Goal: Task Accomplishment & Management: Manage account settings

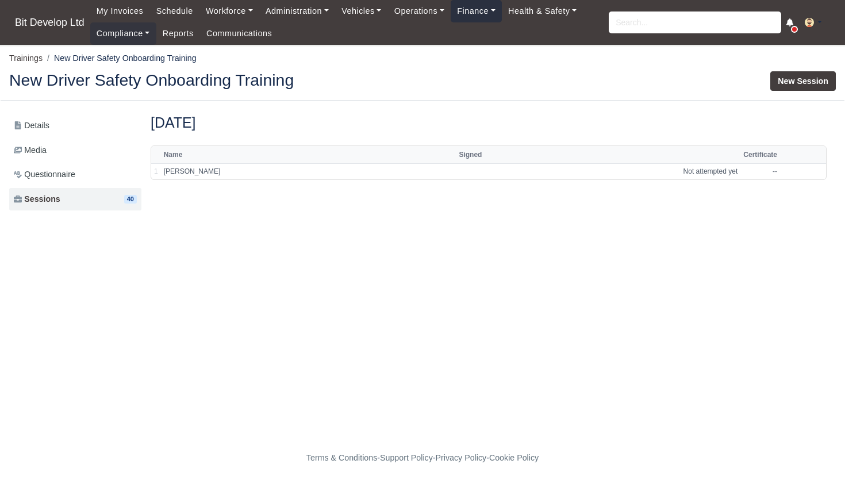
click at [490, 15] on link "Finance" at bounding box center [476, 11] width 51 height 22
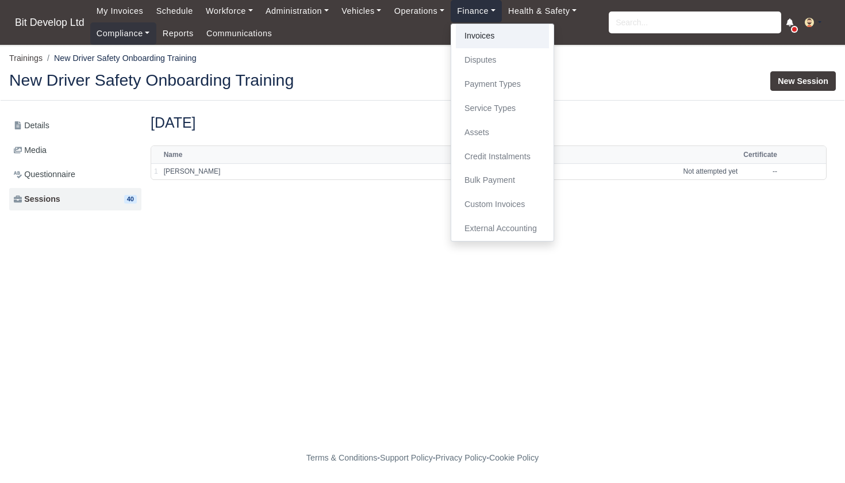
click at [492, 34] on link "Invoices" at bounding box center [502, 36] width 93 height 24
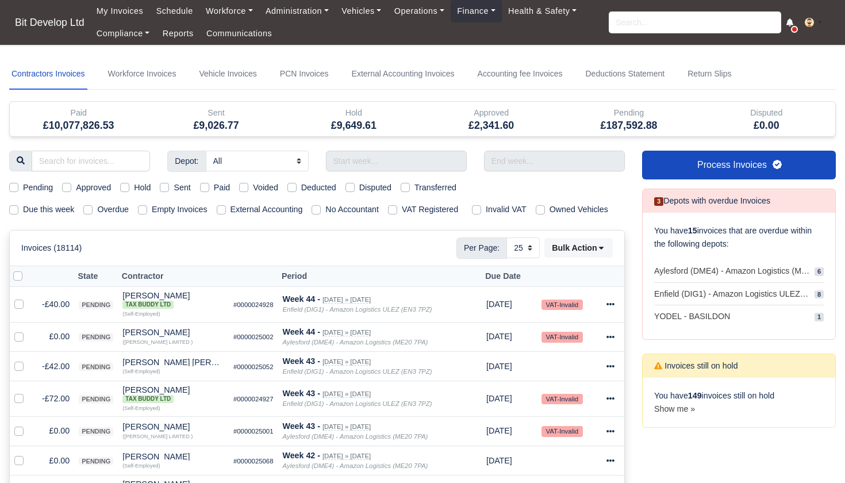
select select "25"
click at [23, 207] on label "Due this week" at bounding box center [48, 209] width 51 height 13
click at [16, 207] on input "Due this week" at bounding box center [13, 207] width 9 height 9
checkbox input "true"
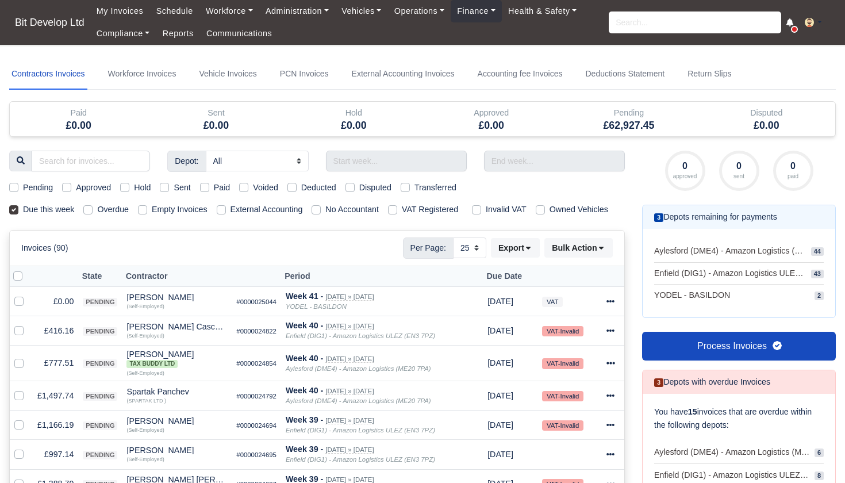
click at [23, 184] on label "Pending" at bounding box center [38, 187] width 30 height 13
click at [16, 184] on input "Pending" at bounding box center [13, 185] width 9 height 9
checkbox input "true"
click at [27, 270] on label at bounding box center [27, 270] width 0 height 0
click at [17, 279] on input "checkbox" at bounding box center [17, 274] width 9 height 9
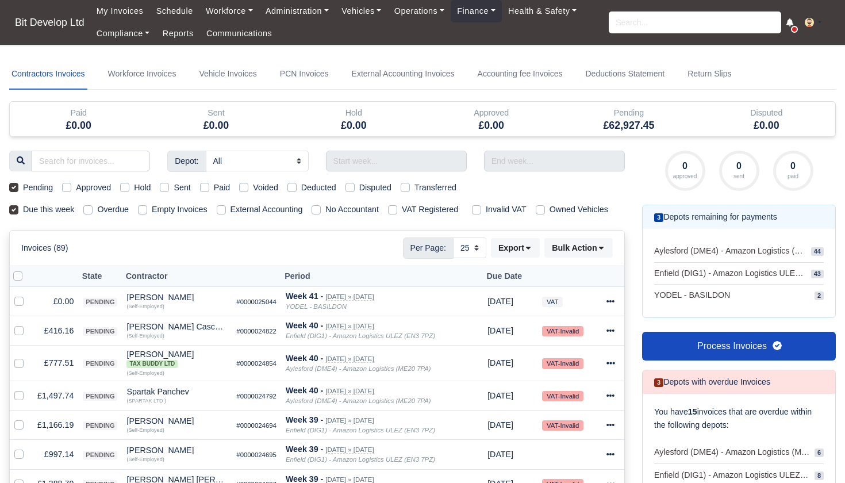
checkbox input "true"
click at [28, 295] on label at bounding box center [28, 295] width 0 height 0
click at [18, 304] on input "checkbox" at bounding box center [18, 299] width 9 height 9
checkbox input "false"
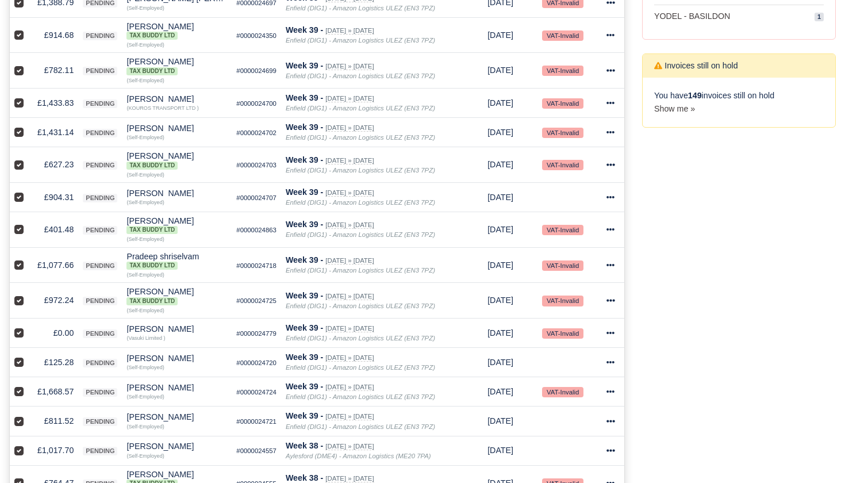
scroll to position [486, 0]
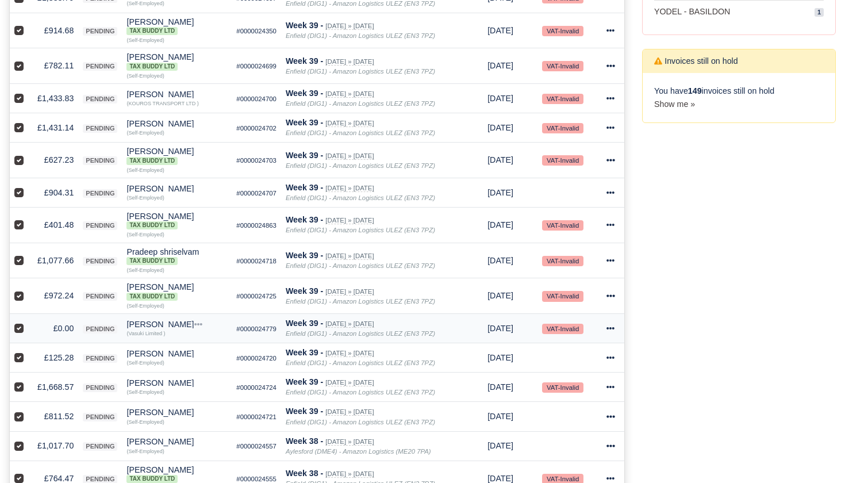
click at [28, 322] on label at bounding box center [28, 322] width 0 height 0
click at [18, 331] on input "checkbox" at bounding box center [18, 326] width 9 height 9
checkbox input "false"
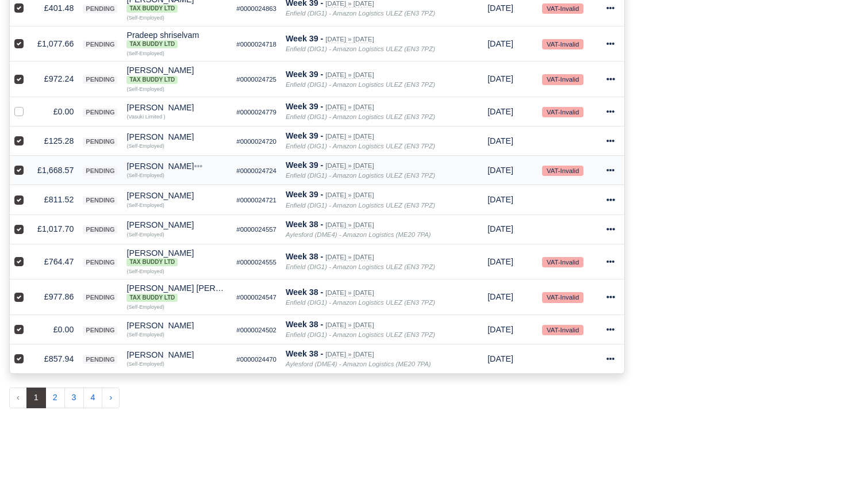
scroll to position [707, 0]
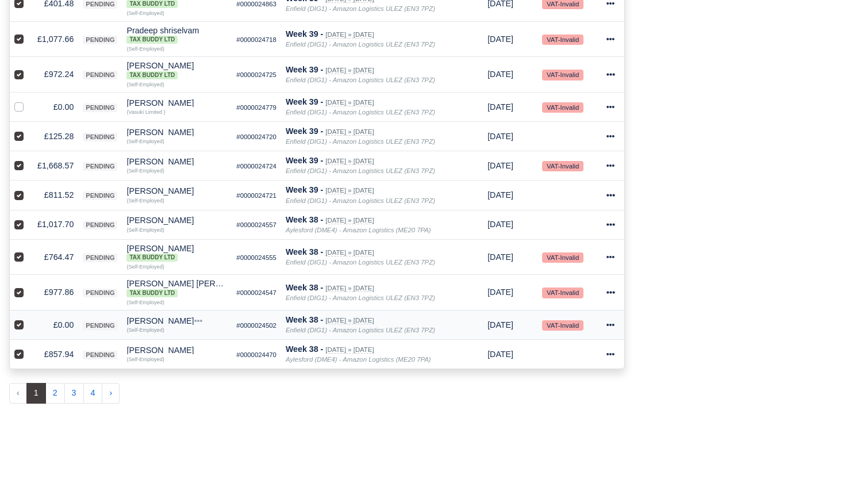
click at [28, 318] on label at bounding box center [28, 318] width 0 height 0
click at [18, 328] on input "checkbox" at bounding box center [18, 322] width 9 height 9
checkbox input "false"
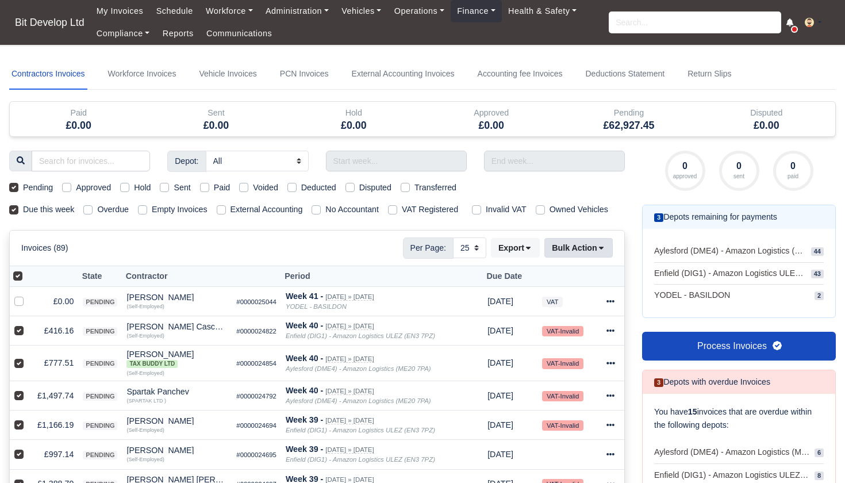
scroll to position [0, 0]
click at [588, 257] on button "Bulk Action" at bounding box center [578, 248] width 68 height 20
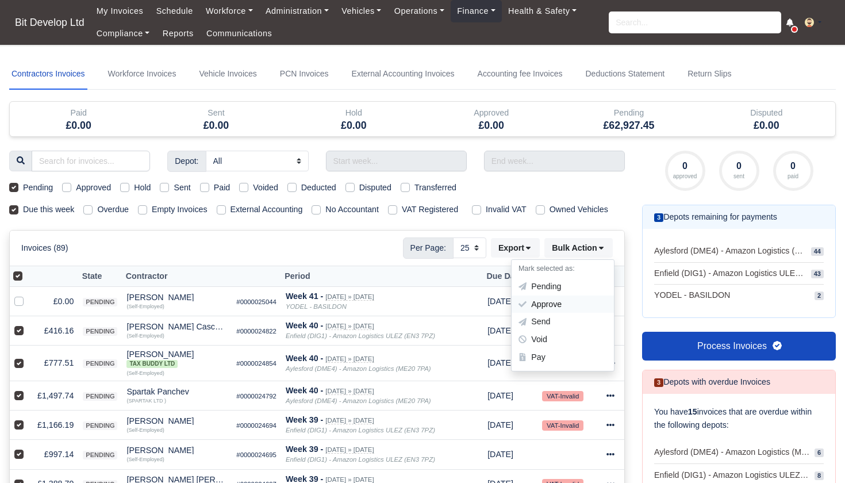
click at [555, 310] on div "Approve" at bounding box center [562, 304] width 102 height 18
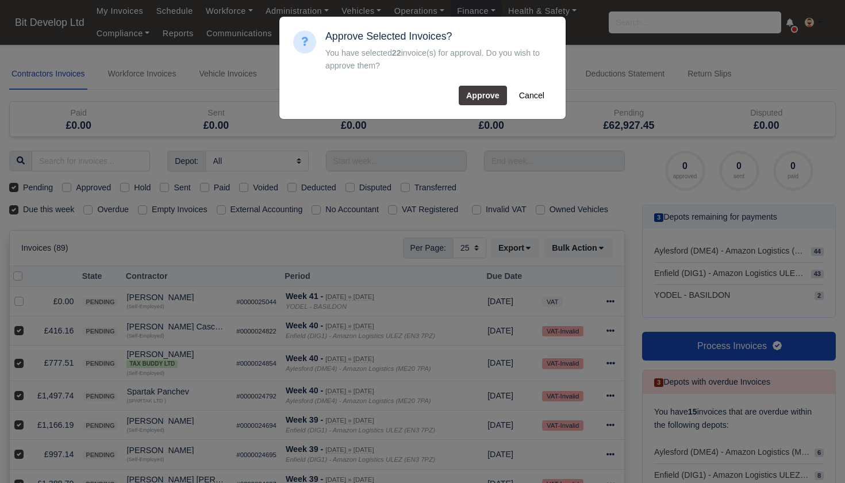
click at [482, 95] on button "Approve" at bounding box center [483, 96] width 48 height 20
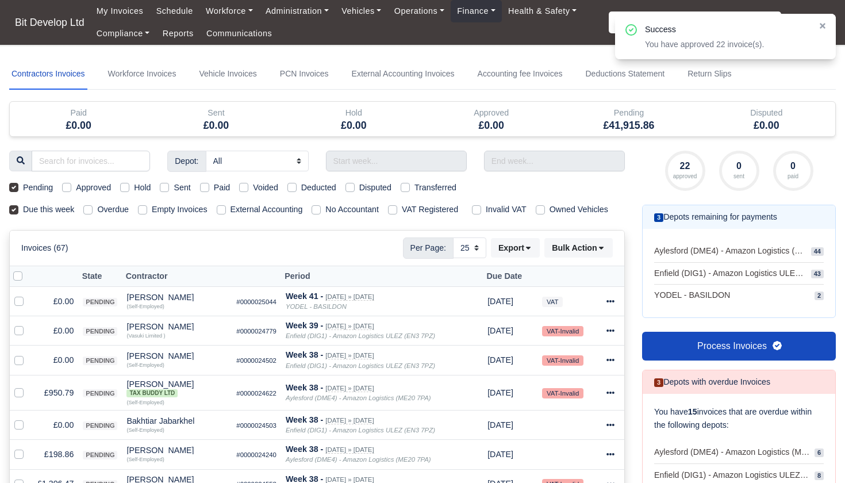
click at [16, 282] on div at bounding box center [21, 276] width 16 height 13
click at [27, 270] on label at bounding box center [27, 270] width 0 height 0
click at [19, 279] on input "checkbox" at bounding box center [17, 274] width 9 height 9
checkbox input "true"
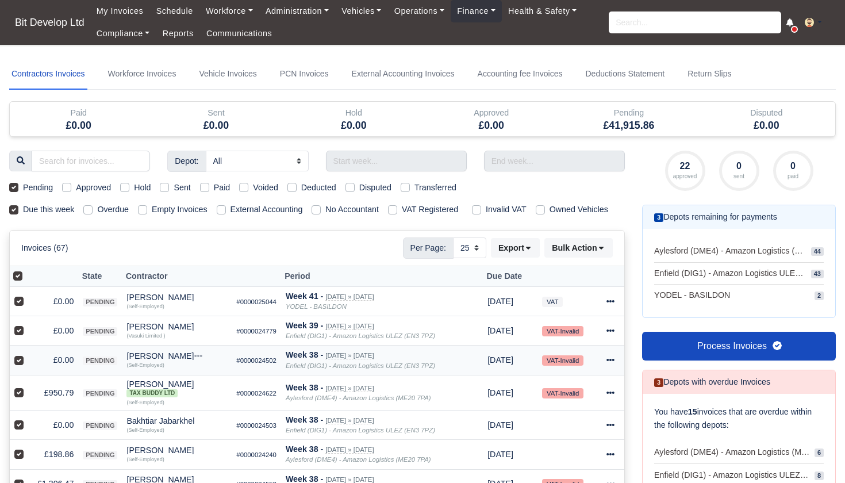
click at [28, 353] on label at bounding box center [28, 353] width 0 height 0
click at [19, 363] on input "checkbox" at bounding box center [18, 357] width 9 height 9
checkbox input "false"
click at [28, 324] on label at bounding box center [28, 324] width 0 height 0
click at [20, 333] on input "checkbox" at bounding box center [18, 328] width 9 height 9
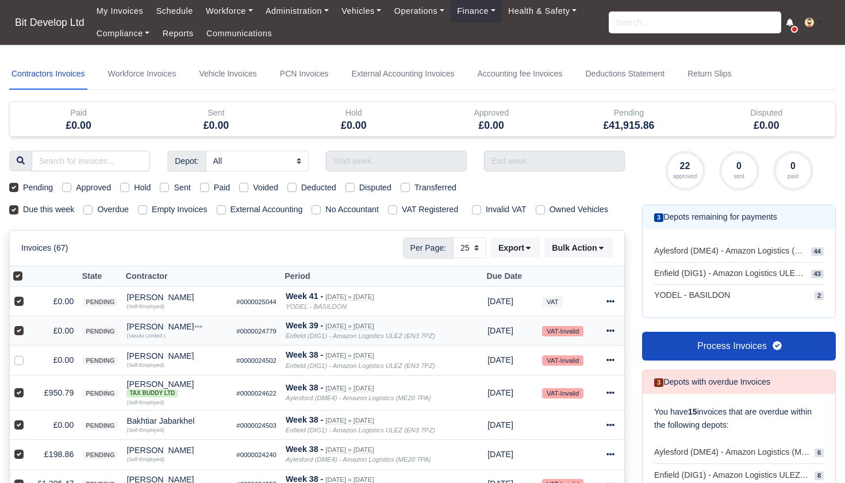
checkbox input "false"
click at [28, 295] on label at bounding box center [28, 295] width 0 height 0
click at [18, 304] on input "checkbox" at bounding box center [18, 299] width 9 height 9
checkbox input "false"
click at [24, 432] on div at bounding box center [21, 424] width 14 height 13
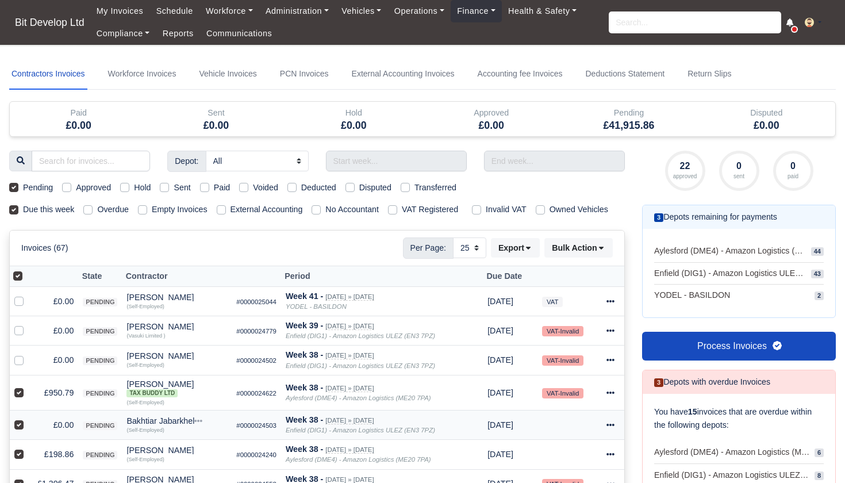
click at [28, 418] on label at bounding box center [28, 418] width 0 height 0
click at [21, 428] on input "checkbox" at bounding box center [18, 422] width 9 height 9
checkbox input "false"
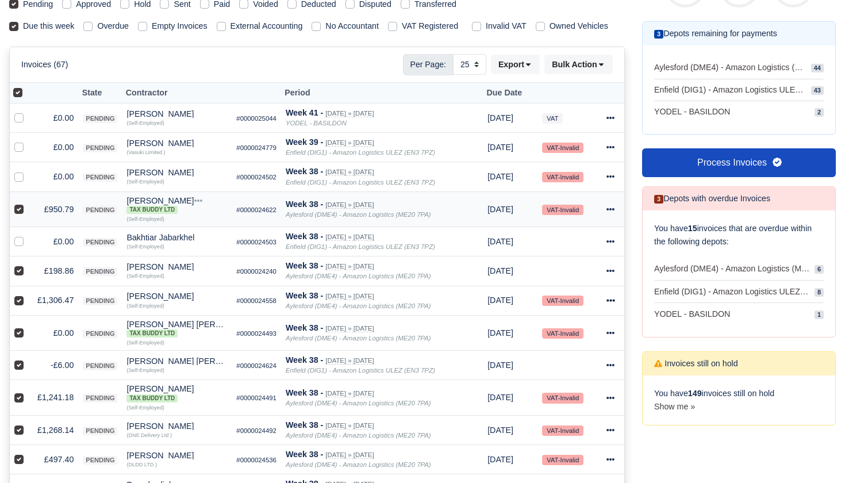
scroll to position [194, 0]
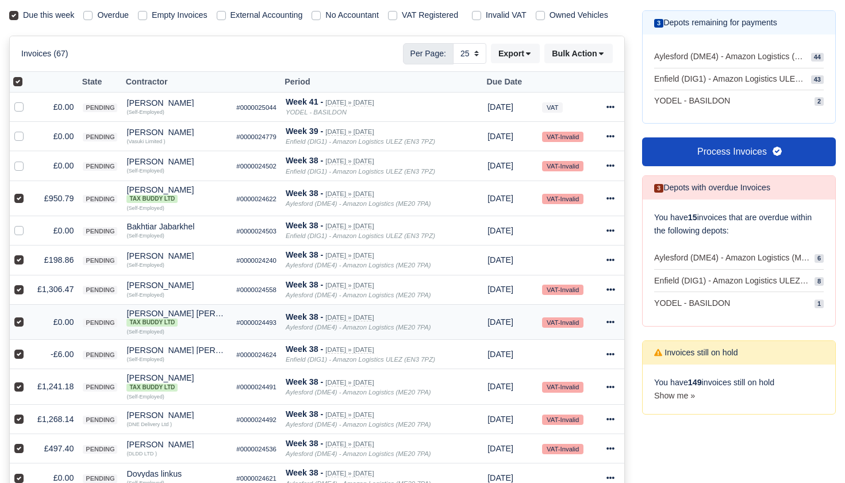
click at [28, 315] on label at bounding box center [28, 315] width 0 height 0
click at [17, 325] on input "checkbox" at bounding box center [18, 319] width 9 height 9
checkbox input "false"
click at [28, 348] on label at bounding box center [28, 348] width 0 height 0
click at [20, 357] on input "checkbox" at bounding box center [18, 352] width 9 height 9
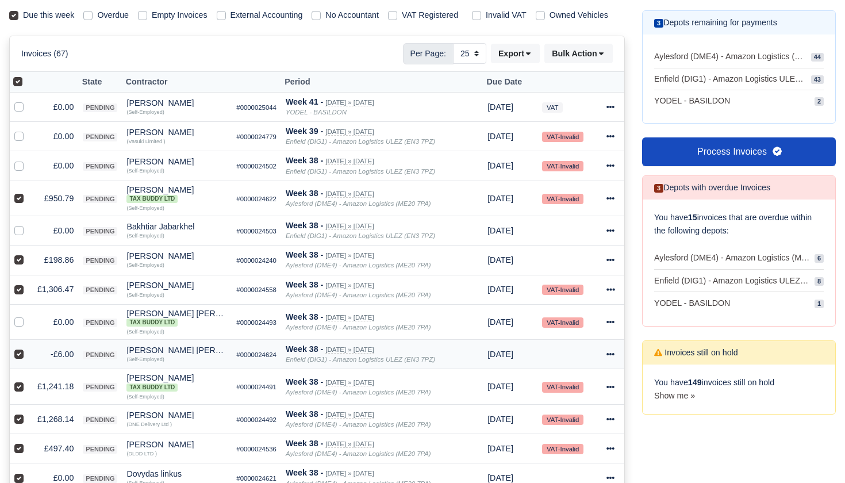
checkbox input "false"
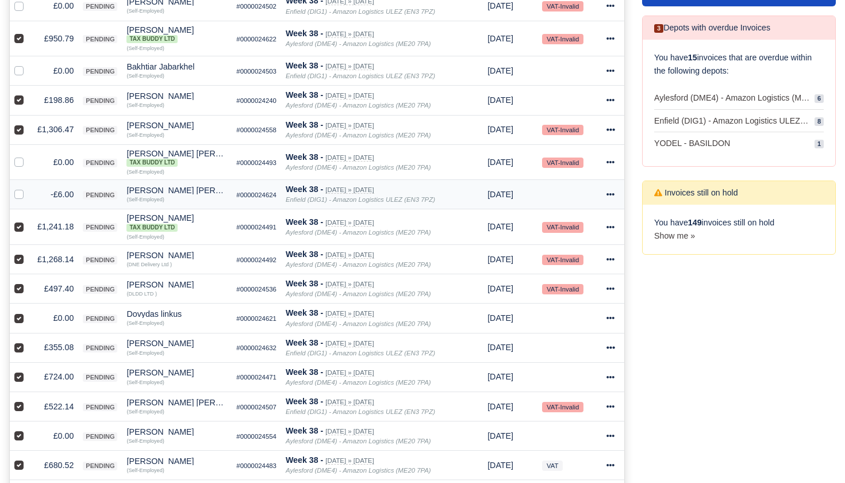
scroll to position [371, 0]
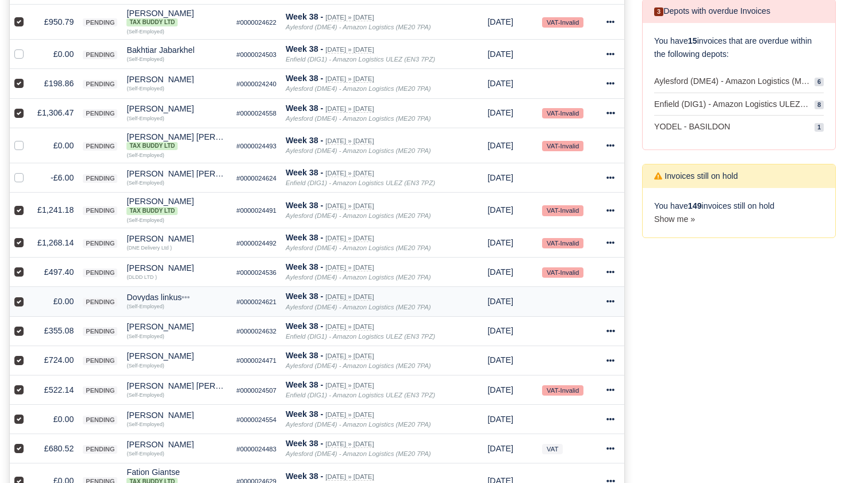
click at [28, 295] on label at bounding box center [28, 295] width 0 height 0
click at [19, 304] on input "checkbox" at bounding box center [18, 299] width 9 height 9
checkbox input "false"
click at [28, 413] on label at bounding box center [28, 413] width 0 height 0
click at [20, 422] on input "checkbox" at bounding box center [18, 417] width 9 height 9
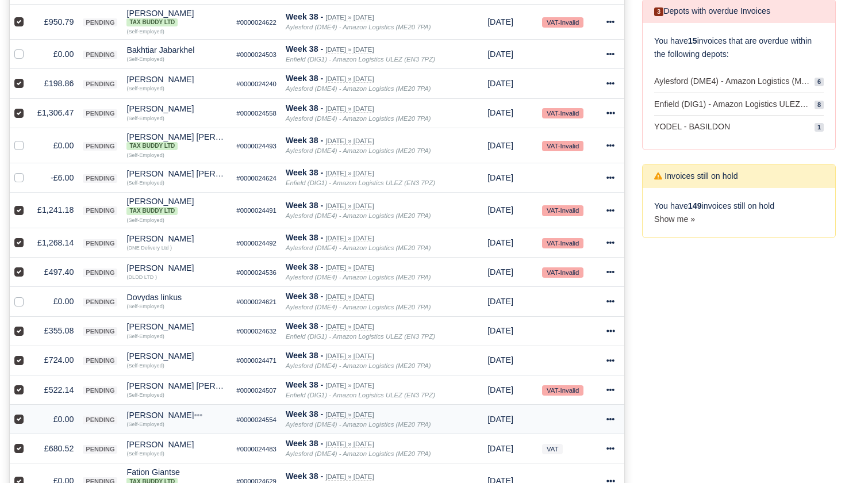
checkbox input "false"
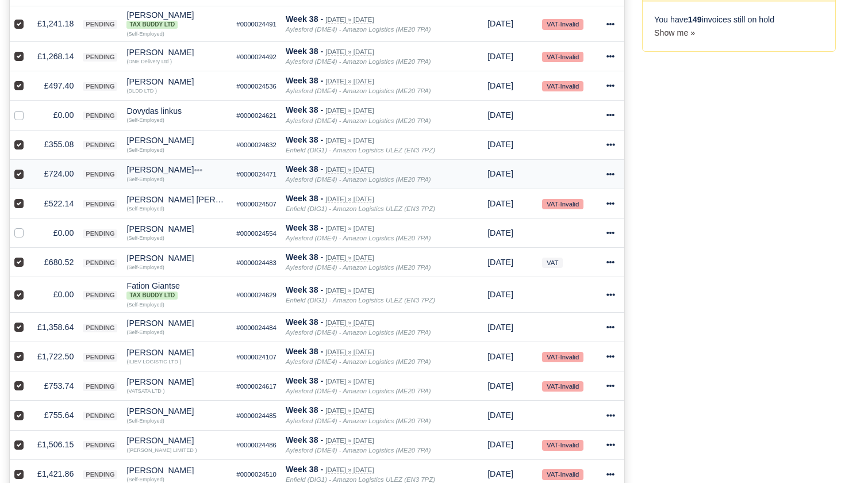
scroll to position [583, 0]
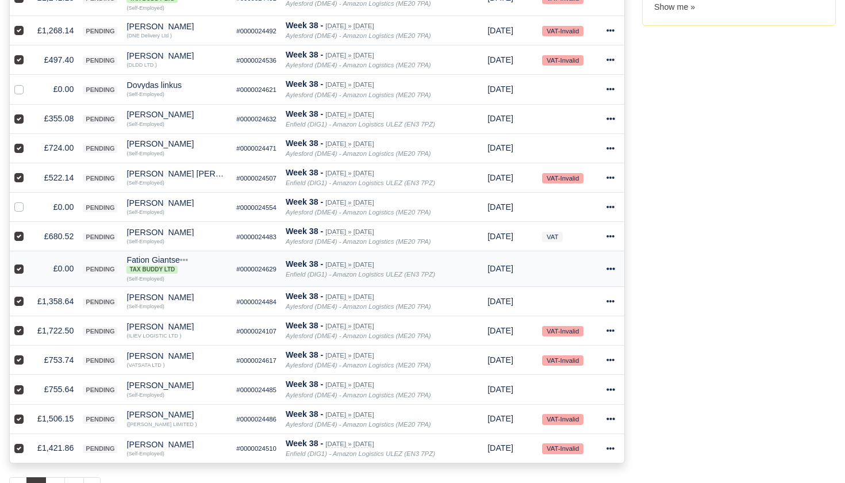
click at [28, 262] on label at bounding box center [28, 262] width 0 height 0
click at [18, 271] on input "checkbox" at bounding box center [18, 266] width 9 height 9
checkbox input "false"
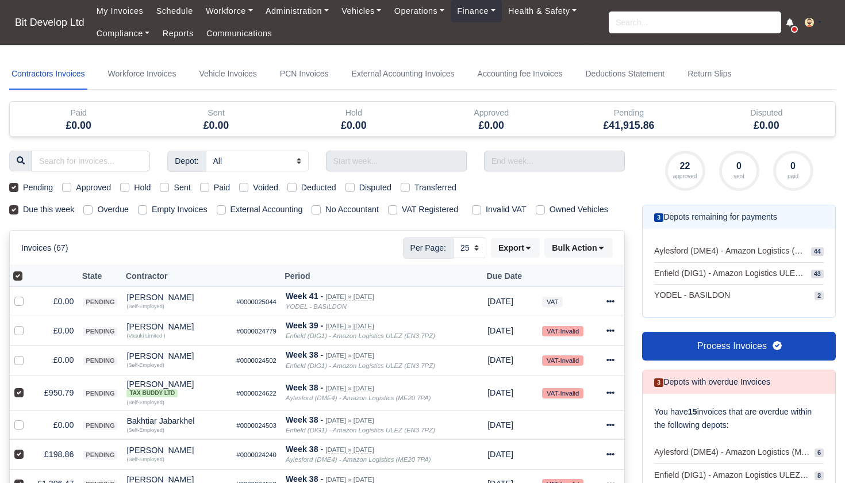
scroll to position [0, 0]
click at [610, 257] on button "Bulk Action" at bounding box center [578, 248] width 68 height 20
click at [555, 313] on div "Approve" at bounding box center [562, 304] width 102 height 18
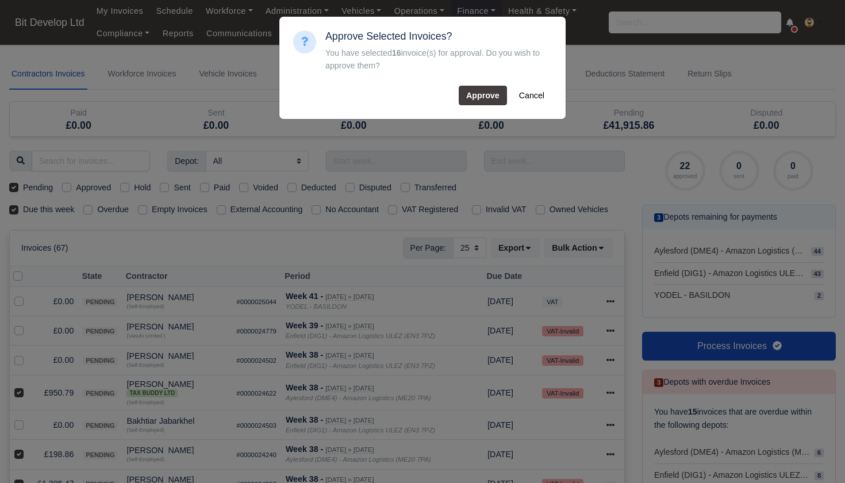
click at [485, 93] on button "Approve" at bounding box center [483, 96] width 48 height 20
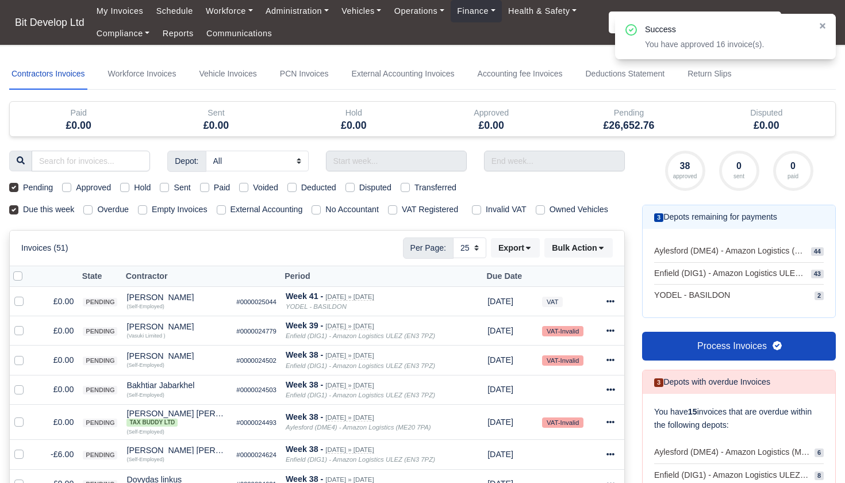
click at [27, 270] on label at bounding box center [27, 270] width 0 height 0
click at [19, 279] on input "checkbox" at bounding box center [17, 274] width 9 height 9
checkbox input "true"
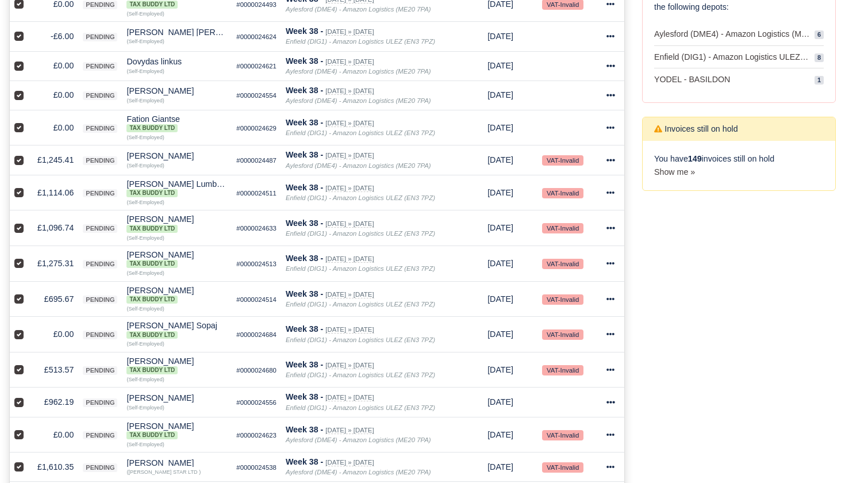
scroll to position [413, 0]
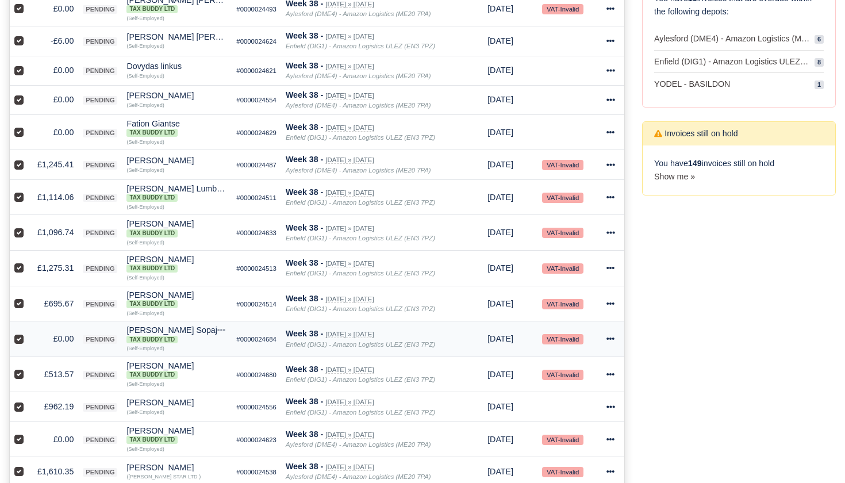
click at [28, 332] on label at bounding box center [28, 332] width 0 height 0
click at [16, 341] on input "checkbox" at bounding box center [18, 336] width 9 height 9
checkbox input "false"
click at [28, 126] on label at bounding box center [28, 126] width 0 height 0
click at [17, 135] on input "checkbox" at bounding box center [18, 130] width 9 height 9
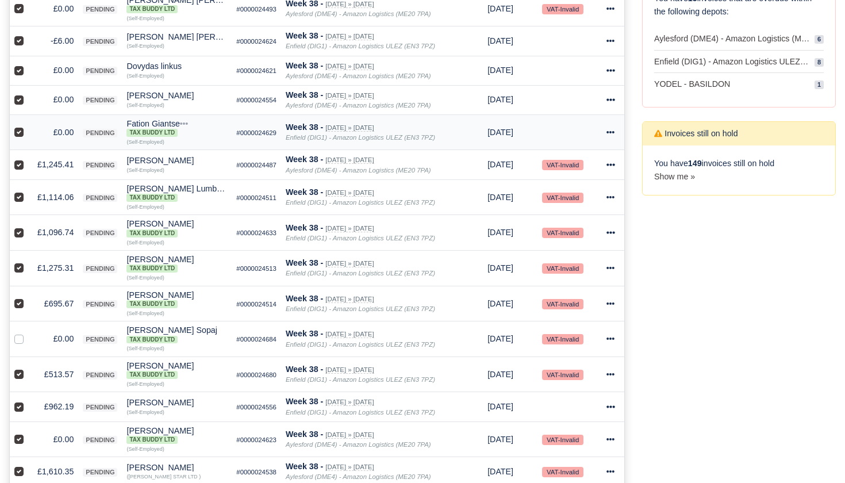
checkbox input "false"
click at [28, 93] on label at bounding box center [28, 93] width 0 height 0
click at [15, 102] on input "checkbox" at bounding box center [18, 97] width 9 height 9
checkbox input "false"
click at [28, 64] on label at bounding box center [28, 64] width 0 height 0
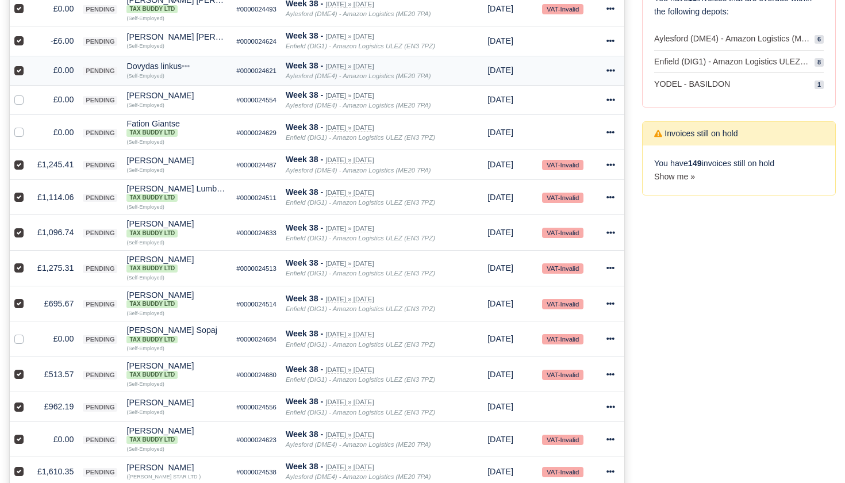
click at [17, 73] on input "checkbox" at bounding box center [18, 68] width 9 height 9
checkbox input "false"
click at [28, 34] on label at bounding box center [28, 34] width 0 height 0
click at [20, 44] on input "checkbox" at bounding box center [18, 38] width 9 height 9
checkbox input "false"
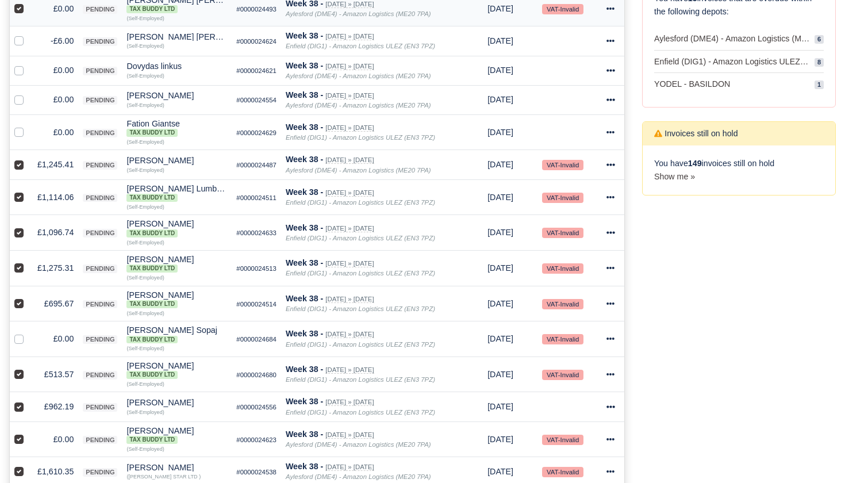
click at [28, 2] on label at bounding box center [28, 2] width 0 height 0
click at [21, 11] on input "checkbox" at bounding box center [18, 6] width 9 height 9
checkbox input "false"
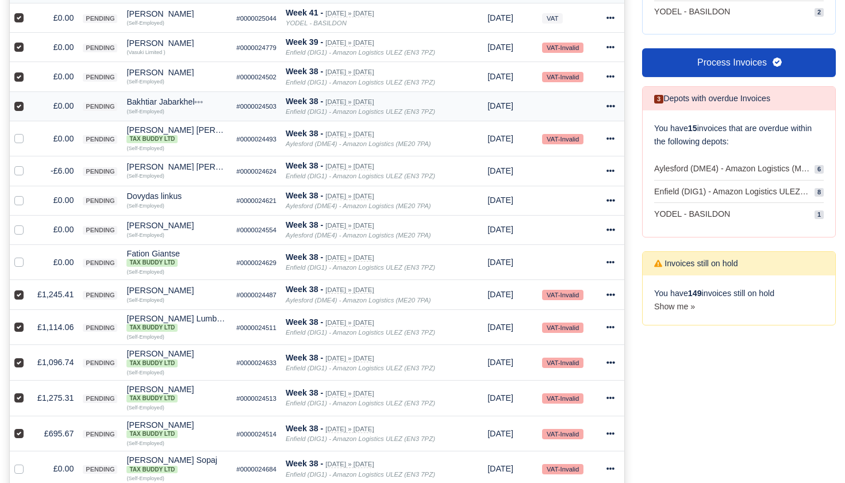
scroll to position [268, 0]
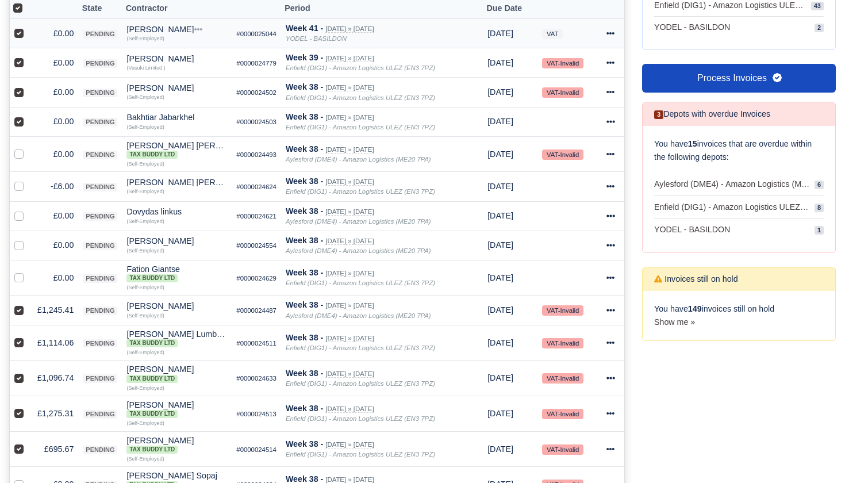
click at [28, 27] on label at bounding box center [28, 27] width 0 height 0
click at [19, 36] on input "checkbox" at bounding box center [18, 31] width 9 height 9
checkbox input "false"
click at [28, 56] on label at bounding box center [28, 56] width 0 height 0
click at [21, 66] on input "checkbox" at bounding box center [18, 60] width 9 height 9
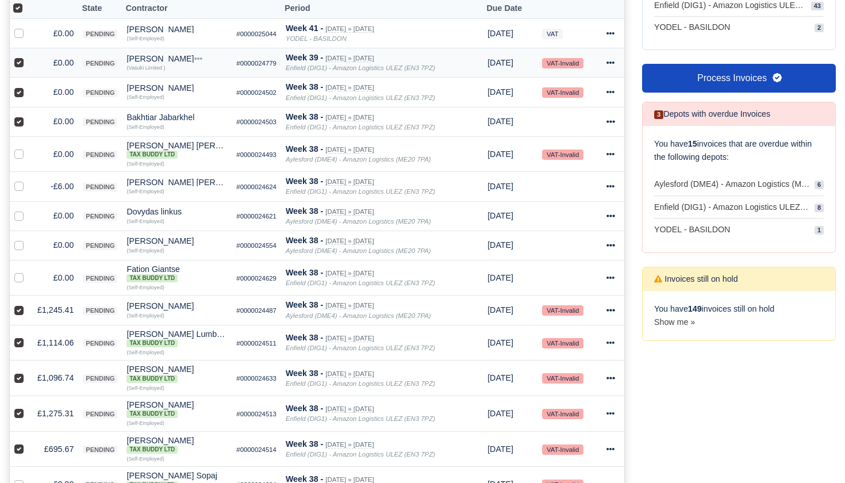
checkbox input "false"
click at [28, 86] on label at bounding box center [28, 86] width 0 height 0
click at [21, 95] on input "checkbox" at bounding box center [18, 90] width 9 height 9
checkbox input "false"
click at [28, 115] on label at bounding box center [28, 115] width 0 height 0
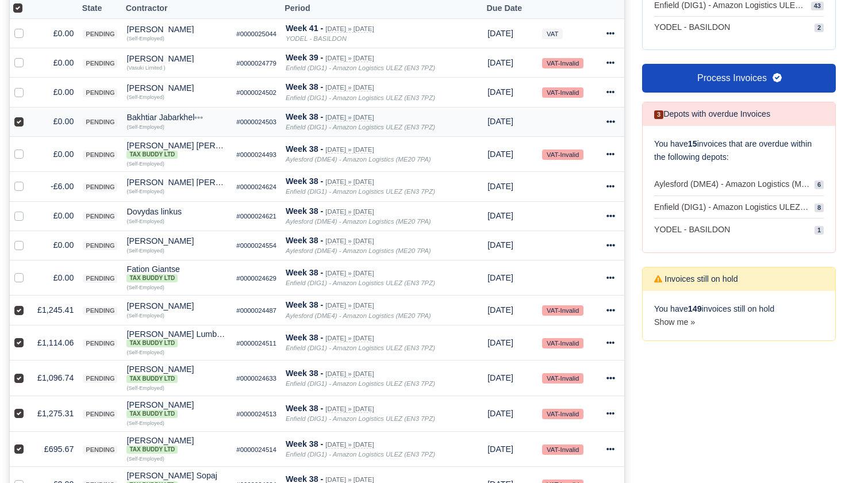
click at [20, 124] on input "checkbox" at bounding box center [18, 119] width 9 height 9
checkbox input "false"
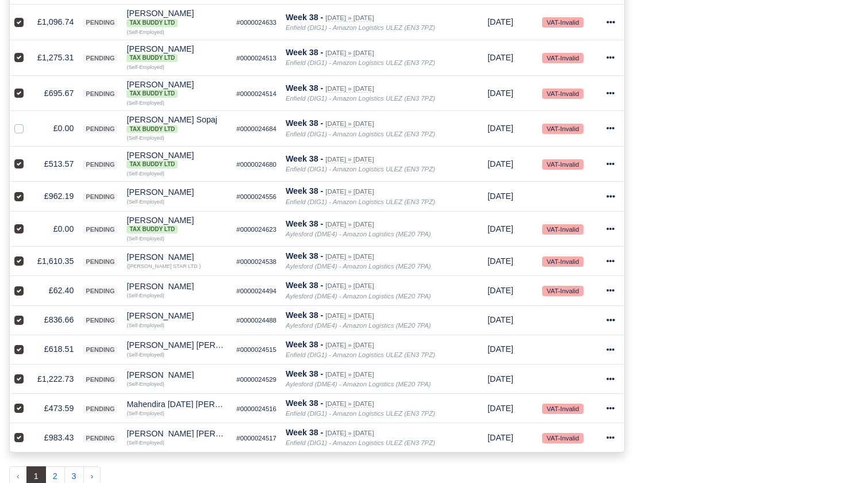
scroll to position [625, 0]
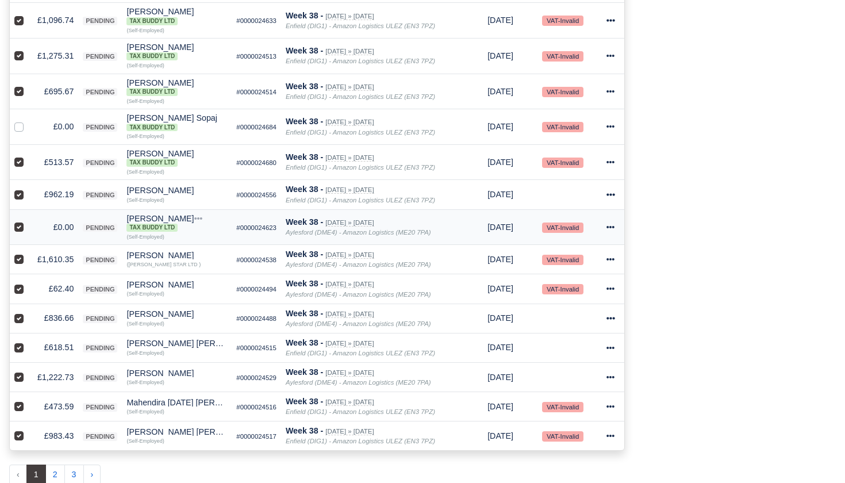
click at [28, 221] on label at bounding box center [28, 221] width 0 height 0
click at [17, 229] on input "checkbox" at bounding box center [18, 225] width 9 height 9
checkbox input "false"
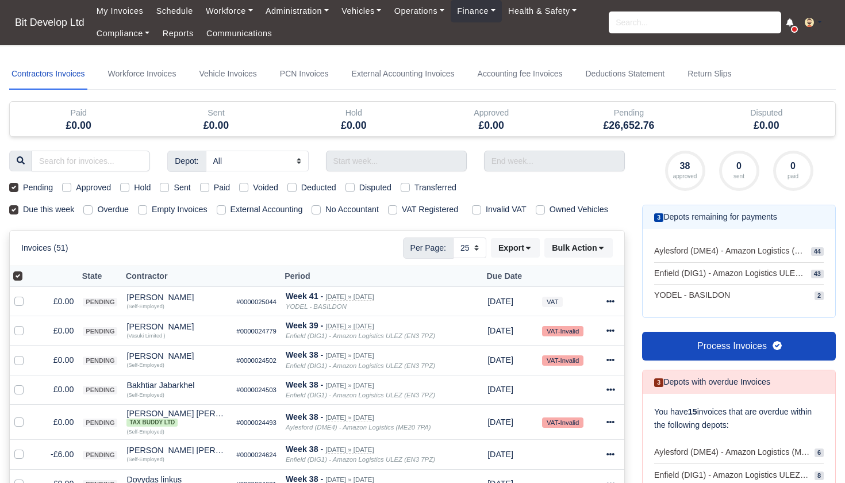
scroll to position [0, 0]
click at [600, 252] on button "Bulk Action" at bounding box center [578, 248] width 68 height 20
click at [559, 310] on div "Approve" at bounding box center [562, 304] width 102 height 18
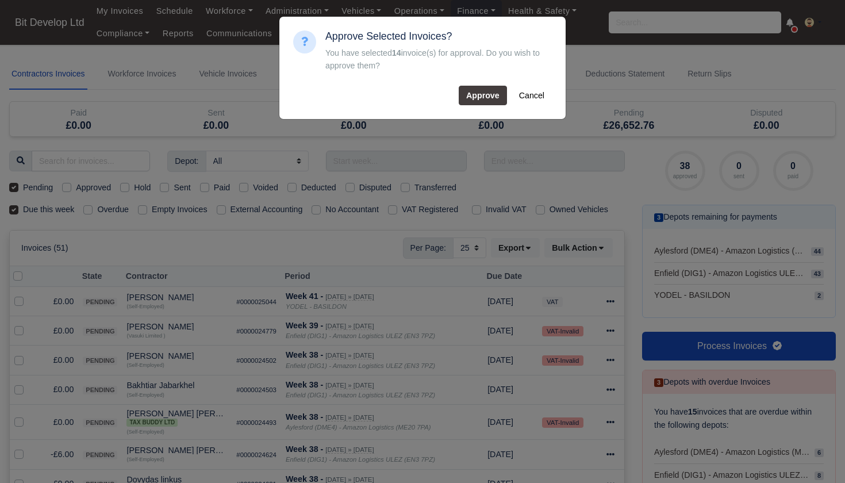
click at [484, 88] on button "Approve" at bounding box center [483, 96] width 48 height 20
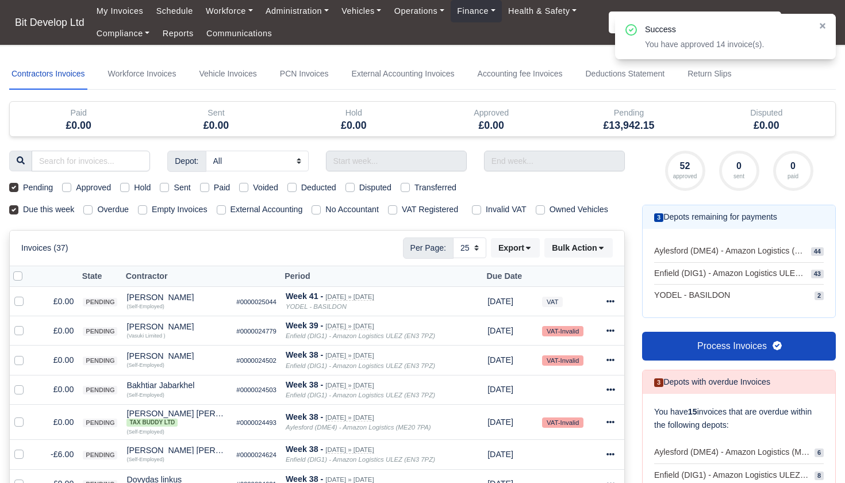
click at [27, 270] on label at bounding box center [27, 270] width 0 height 0
click at [19, 279] on input "checkbox" at bounding box center [17, 274] width 9 height 9
checkbox input "true"
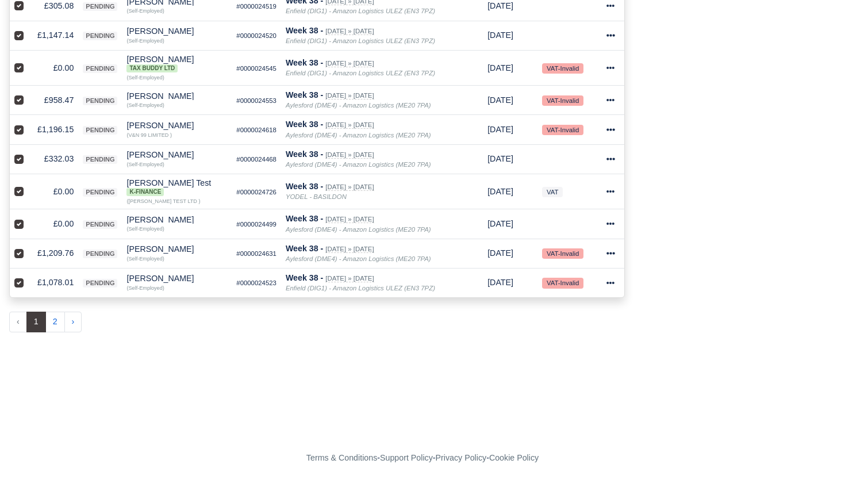
scroll to position [772, 0]
click at [28, 276] on label at bounding box center [28, 276] width 0 height 0
click at [18, 285] on input "checkbox" at bounding box center [18, 280] width 9 height 9
checkbox input "false"
click at [28, 247] on label at bounding box center [28, 247] width 0 height 0
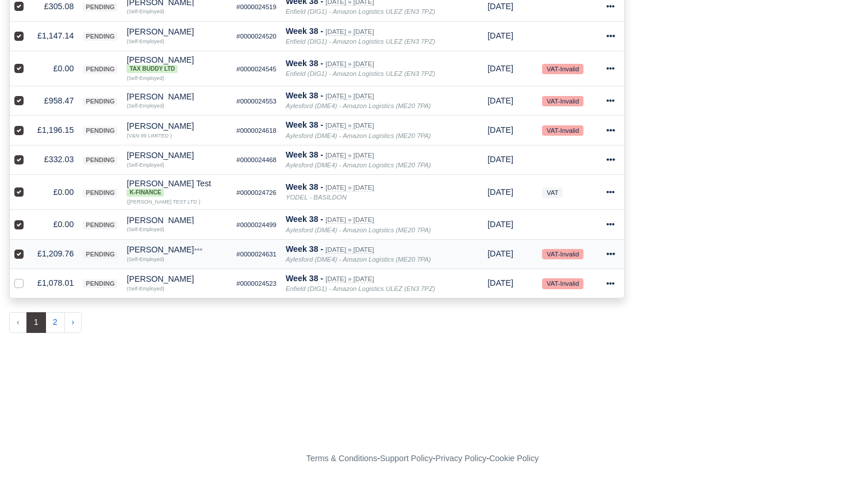
click at [18, 256] on input "checkbox" at bounding box center [18, 251] width 9 height 9
checkbox input "false"
click at [28, 153] on label at bounding box center [28, 153] width 0 height 0
click at [18, 162] on input "checkbox" at bounding box center [18, 157] width 9 height 9
checkbox input "false"
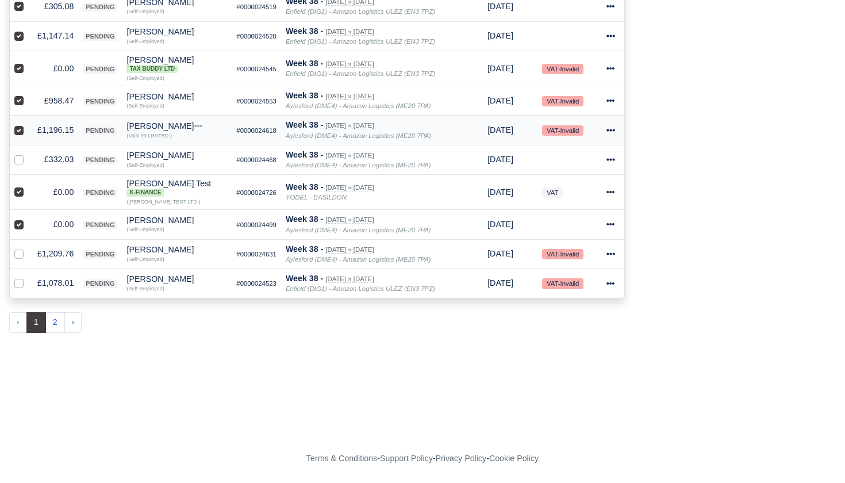
click at [28, 124] on label at bounding box center [28, 124] width 0 height 0
click at [18, 132] on input "checkbox" at bounding box center [18, 128] width 9 height 9
checkbox input "false"
click at [28, 94] on label at bounding box center [28, 94] width 0 height 0
click at [18, 103] on input "checkbox" at bounding box center [18, 98] width 9 height 9
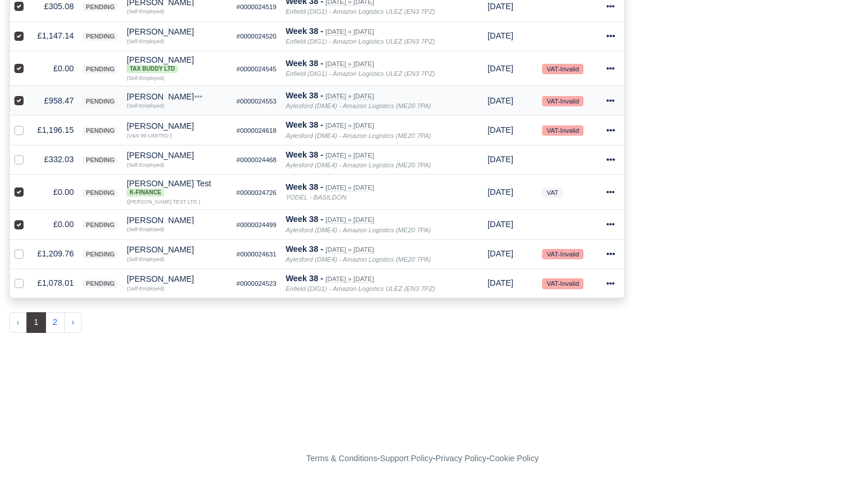
checkbox input "false"
click at [28, 29] on label at bounding box center [28, 29] width 0 height 0
click at [16, 39] on input "checkbox" at bounding box center [18, 33] width 9 height 9
checkbox input "false"
click at [28, 0] on label at bounding box center [28, 0] width 0 height 0
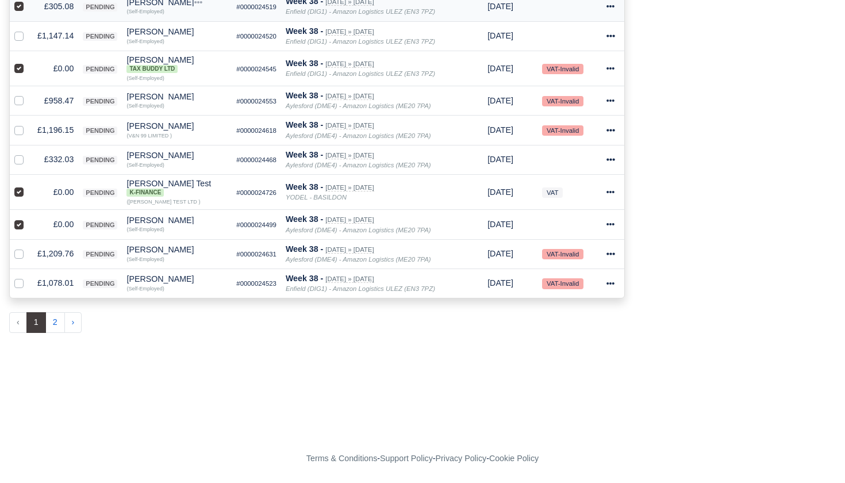
click at [18, 9] on input "checkbox" at bounding box center [18, 4] width 9 height 9
checkbox input "false"
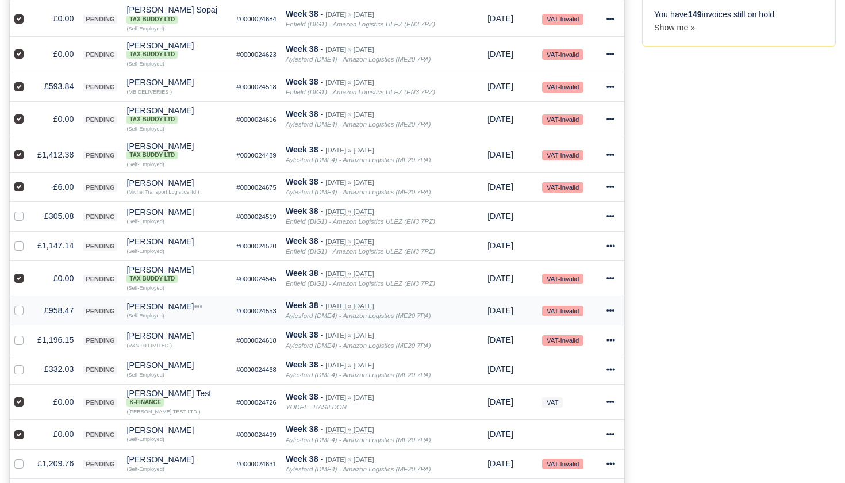
scroll to position [546, 0]
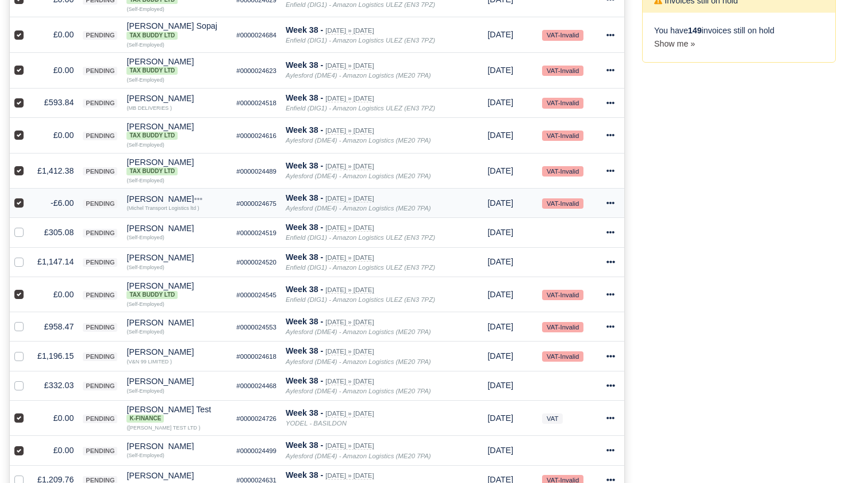
click at [28, 197] on label at bounding box center [28, 197] width 0 height 0
click at [22, 206] on input "checkbox" at bounding box center [18, 201] width 9 height 9
checkbox input "false"
click at [28, 164] on label at bounding box center [28, 164] width 0 height 0
click at [20, 173] on input "checkbox" at bounding box center [18, 168] width 9 height 9
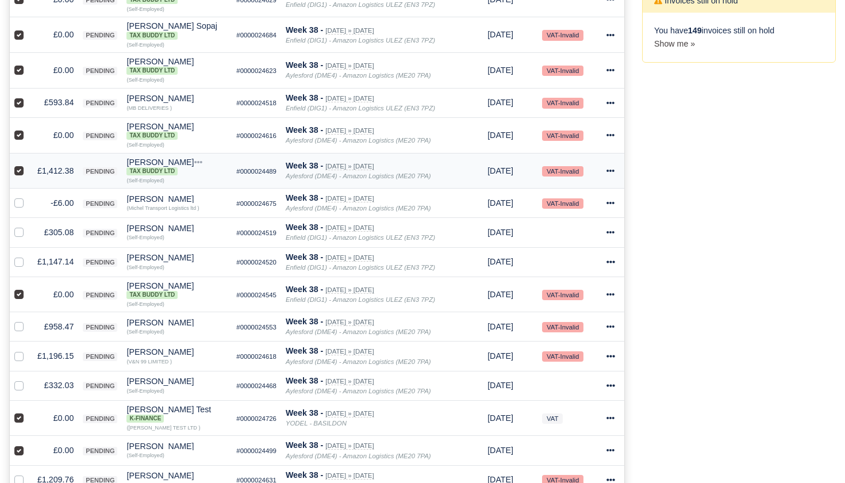
checkbox input "false"
click at [28, 96] on label at bounding box center [28, 96] width 0 height 0
click at [18, 105] on input "checkbox" at bounding box center [18, 100] width 9 height 9
checkbox input "false"
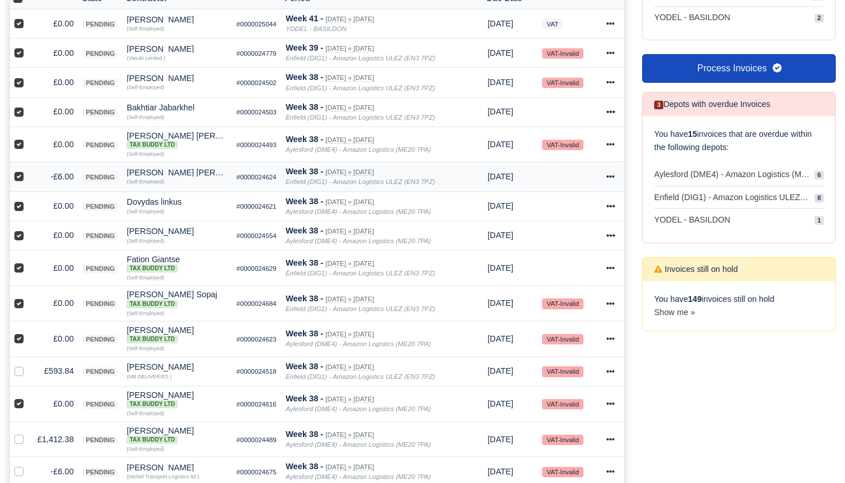
scroll to position [276, 0]
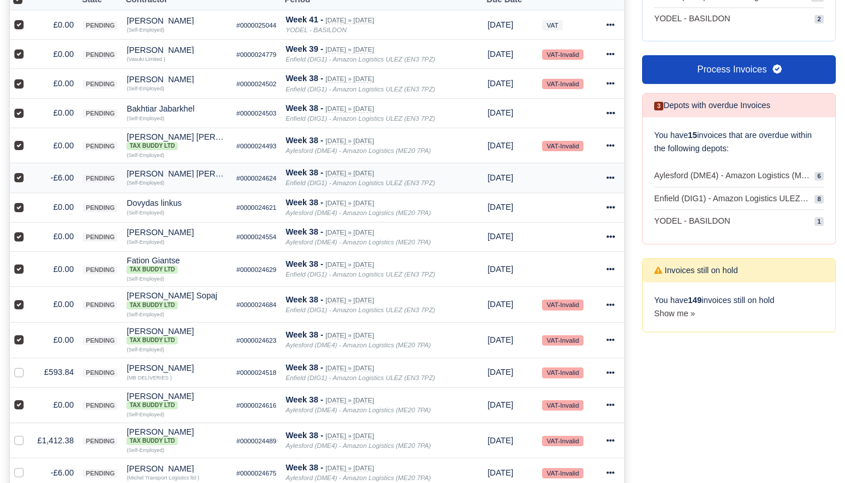
click at [28, 171] on label at bounding box center [28, 171] width 0 height 0
click at [18, 180] on input "checkbox" at bounding box center [18, 175] width 9 height 9
checkbox input "false"
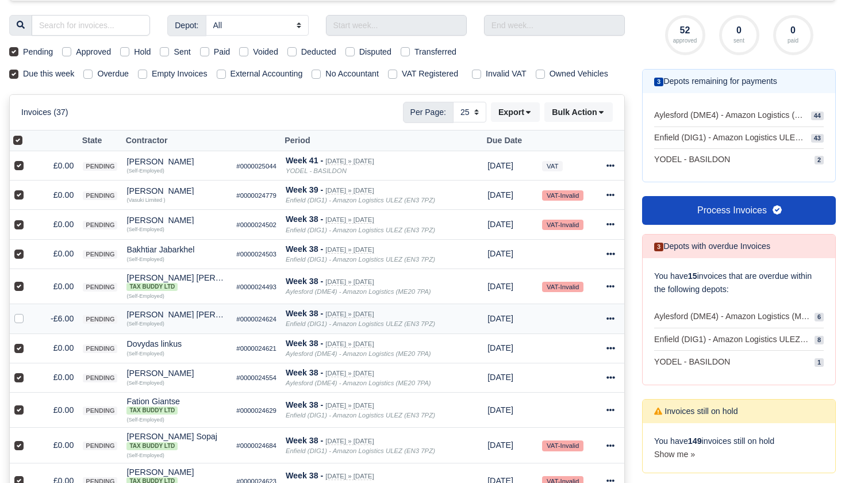
scroll to position [136, 0]
click at [604, 116] on icon at bounding box center [601, 112] width 8 height 8
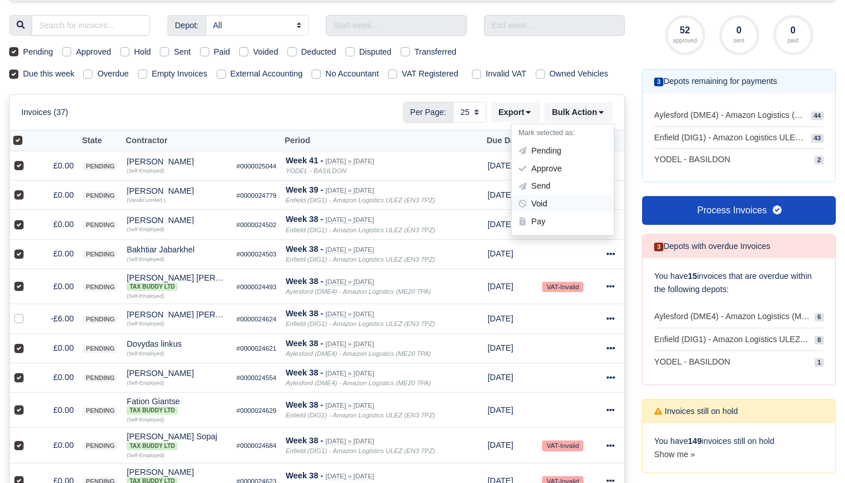
click at [549, 209] on div "Void" at bounding box center [562, 204] width 102 height 18
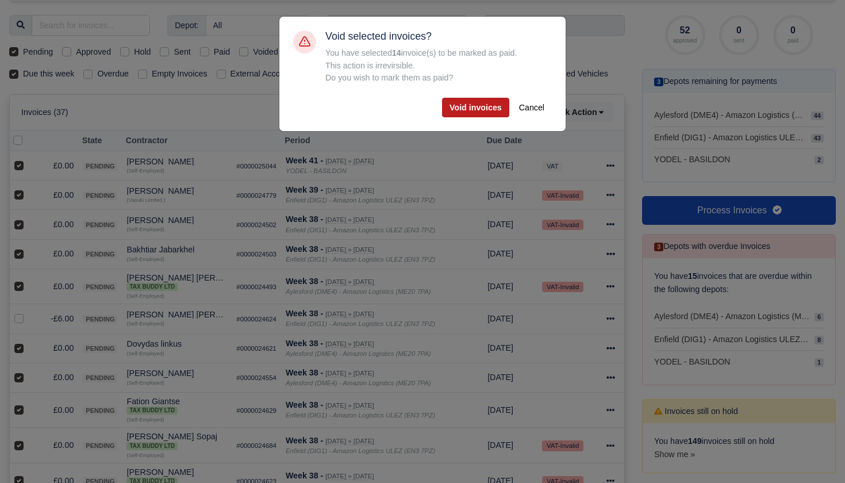
click at [468, 104] on button "Void invoices" at bounding box center [475, 108] width 67 height 20
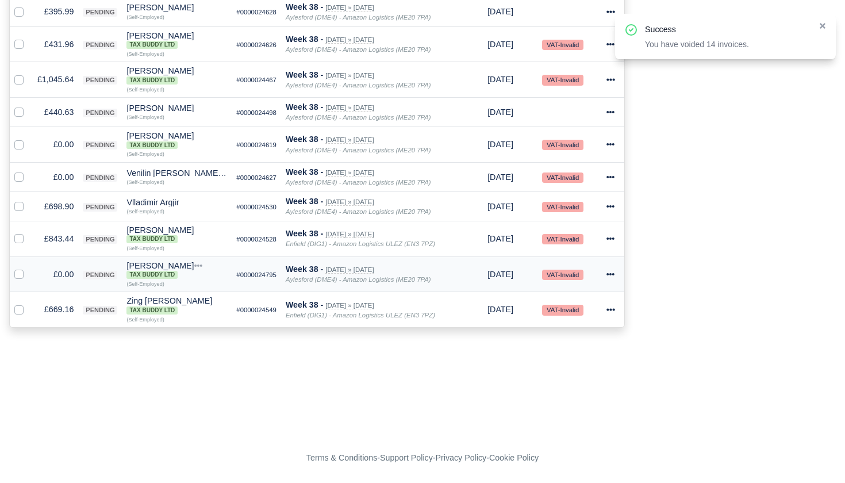
scroll to position [690, 0]
click at [28, 268] on label at bounding box center [28, 268] width 0 height 0
click at [20, 277] on input "checkbox" at bounding box center [18, 272] width 9 height 9
checkbox input "true"
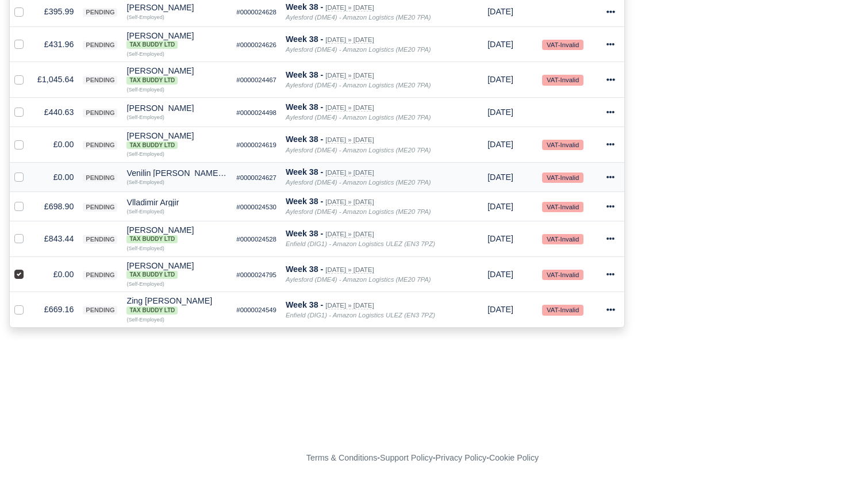
click at [28, 171] on label at bounding box center [28, 171] width 0 height 0
click at [20, 180] on input "checkbox" at bounding box center [18, 175] width 9 height 9
checkbox input "true"
click at [28, 138] on label at bounding box center [28, 138] width 0 height 0
click at [20, 147] on input "checkbox" at bounding box center [18, 142] width 9 height 9
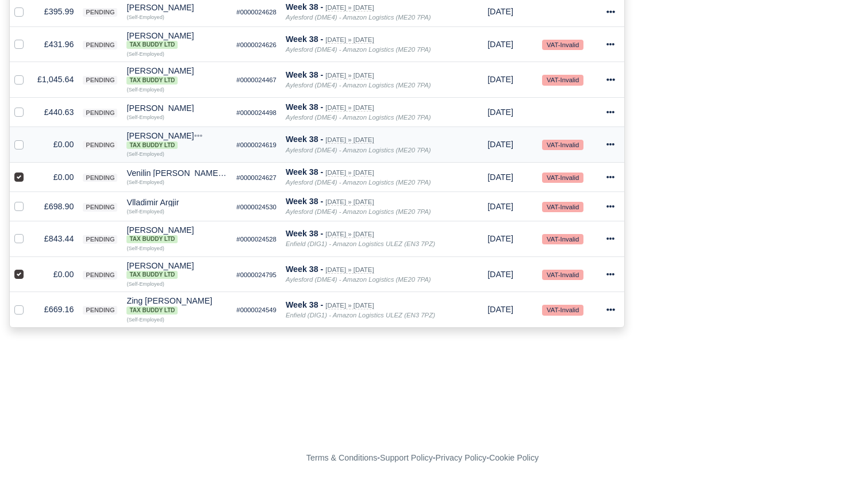
checkbox input "true"
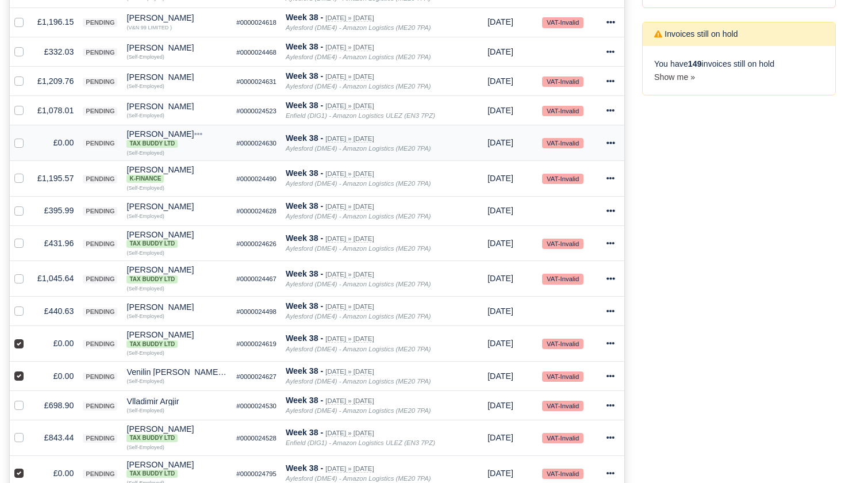
scroll to position [486, 0]
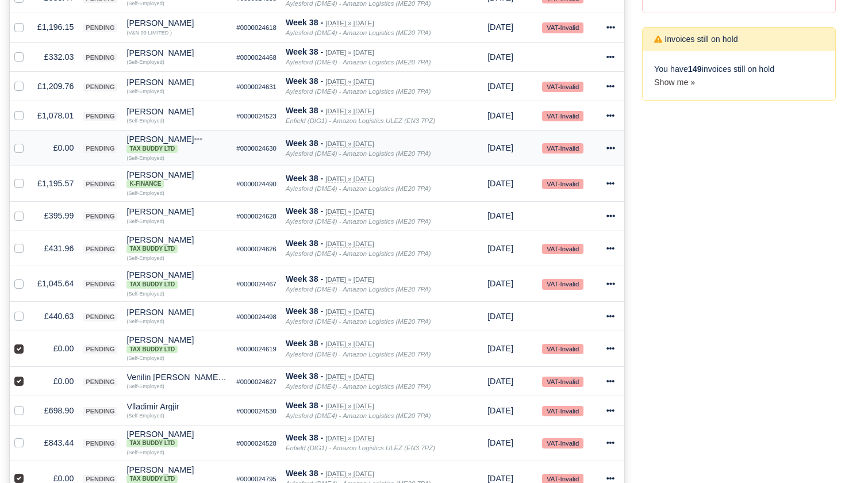
click at [28, 141] on label at bounding box center [28, 141] width 0 height 0
click at [22, 151] on input "checkbox" at bounding box center [18, 145] width 9 height 9
checkbox input "true"
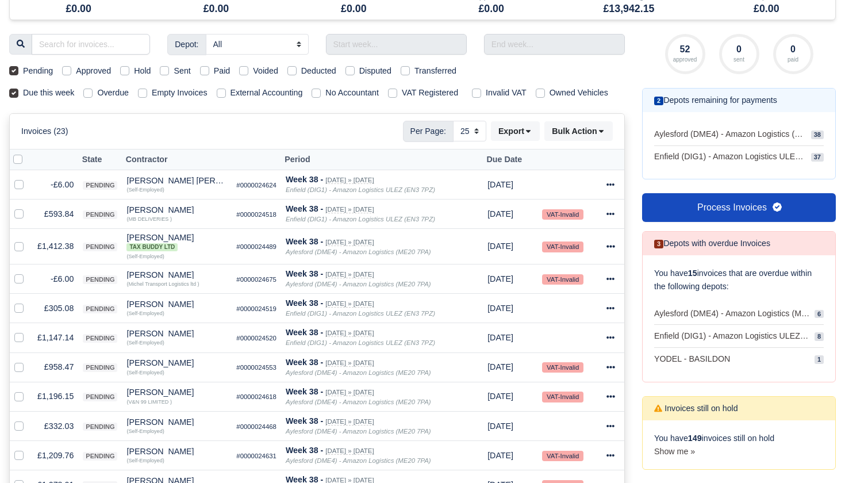
scroll to position [93, 0]
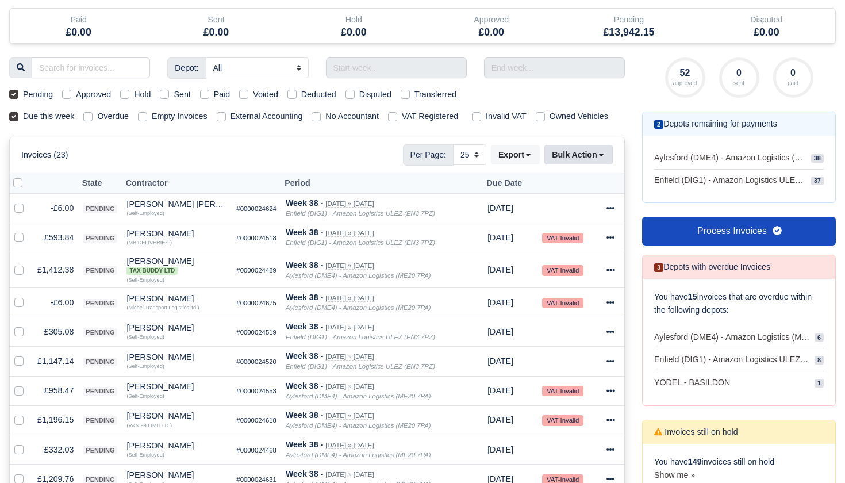
click at [602, 159] on icon at bounding box center [601, 155] width 8 height 8
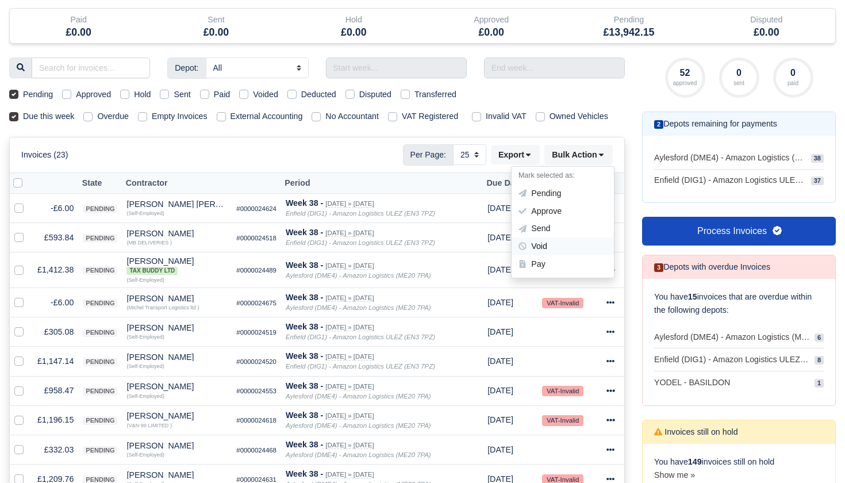
click at [556, 253] on div "Void" at bounding box center [562, 247] width 102 height 18
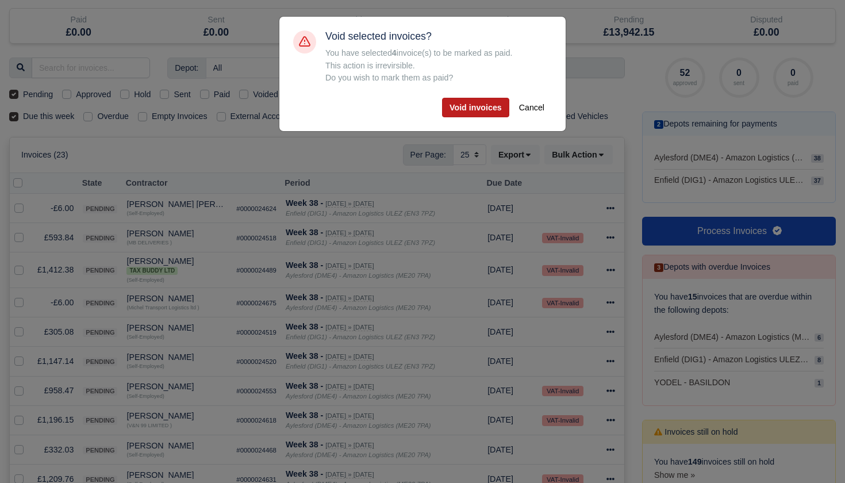
click at [474, 108] on button "Void invoices" at bounding box center [475, 108] width 67 height 20
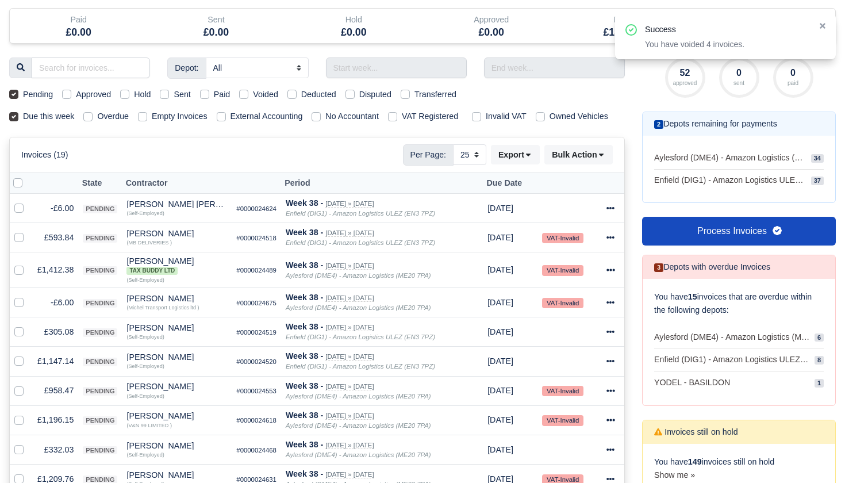
click at [27, 176] on label at bounding box center [27, 176] width 0 height 0
click at [21, 186] on input "checkbox" at bounding box center [17, 180] width 9 height 9
checkbox input "true"
click at [28, 202] on label at bounding box center [28, 202] width 0 height 0
click at [22, 211] on input "checkbox" at bounding box center [18, 206] width 9 height 9
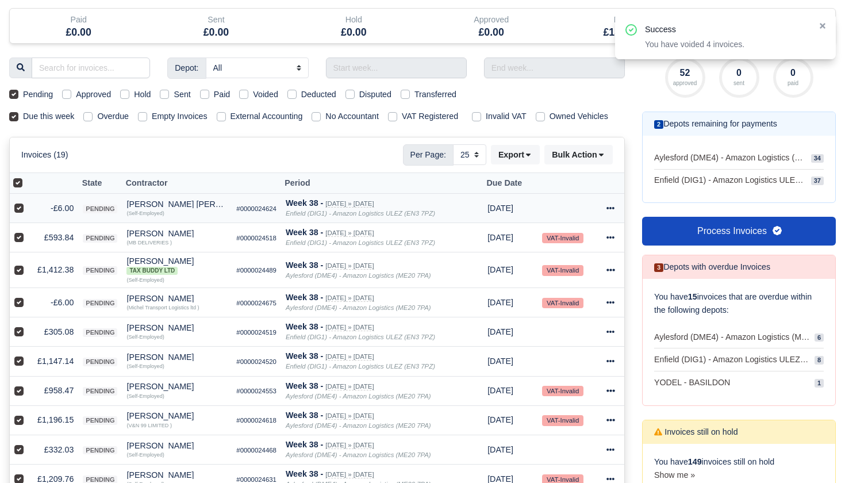
checkbox input "false"
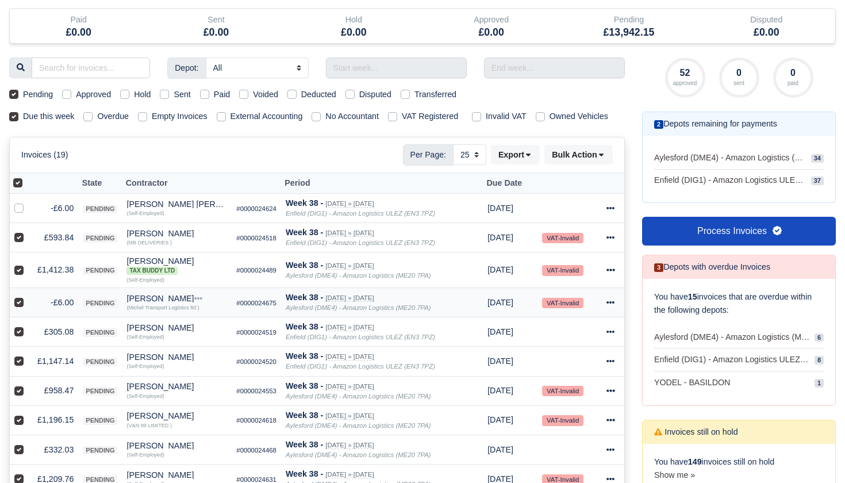
click at [28, 296] on label at bounding box center [28, 296] width 0 height 0
click at [20, 305] on input "checkbox" at bounding box center [18, 300] width 9 height 9
checkbox input "false"
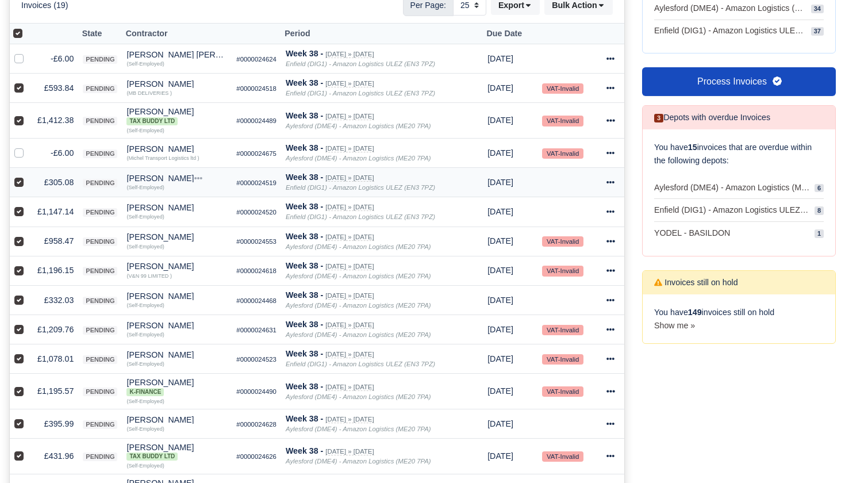
scroll to position [77, 0]
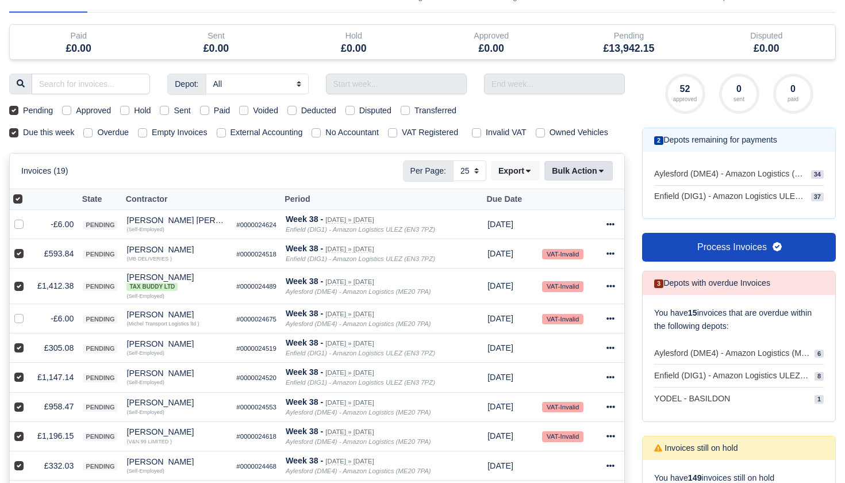
click at [605, 175] on icon at bounding box center [601, 171] width 8 height 8
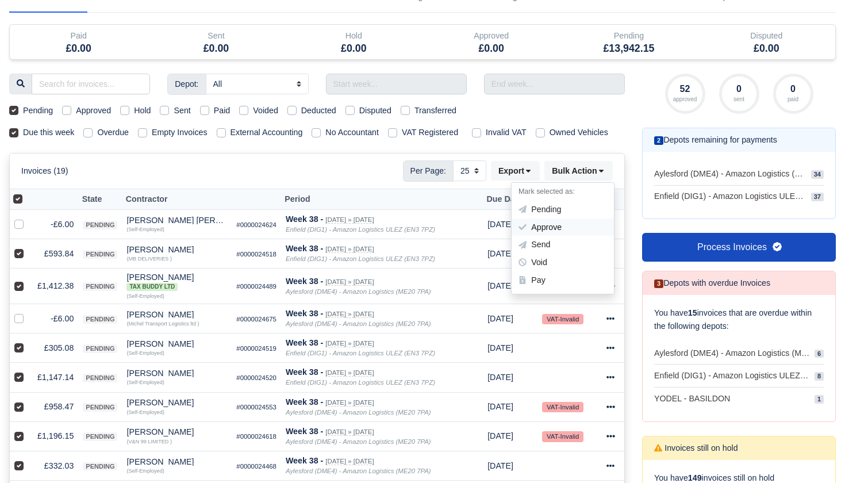
click at [550, 236] on div "Approve" at bounding box center [562, 227] width 102 height 18
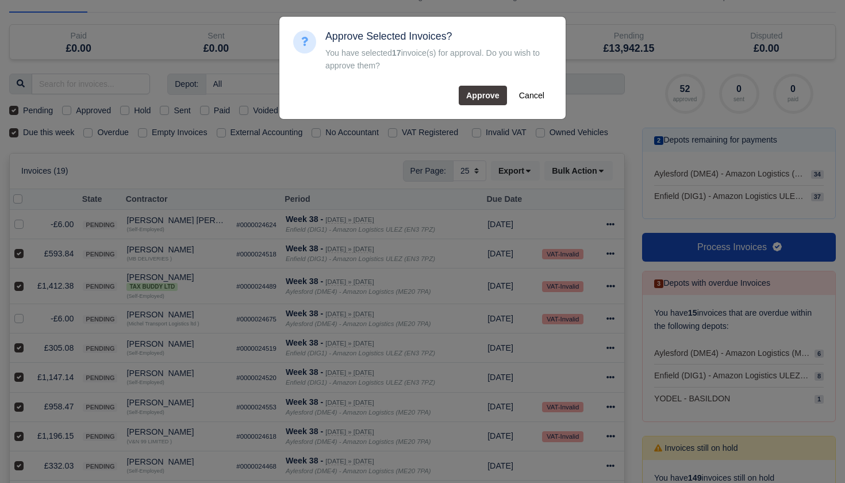
click at [491, 93] on button "Approve" at bounding box center [483, 96] width 48 height 20
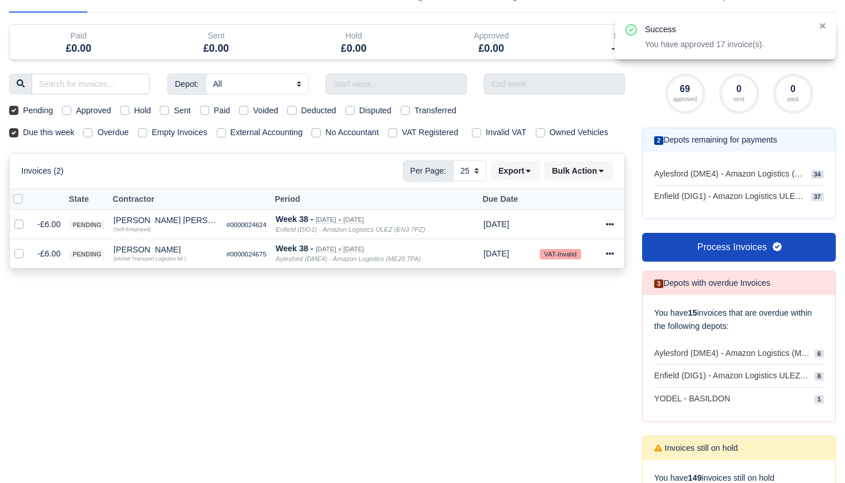
click at [23, 109] on label "Pending" at bounding box center [38, 110] width 30 height 13
click at [13, 109] on input "Pending" at bounding box center [13, 108] width 9 height 9
checkbox input "false"
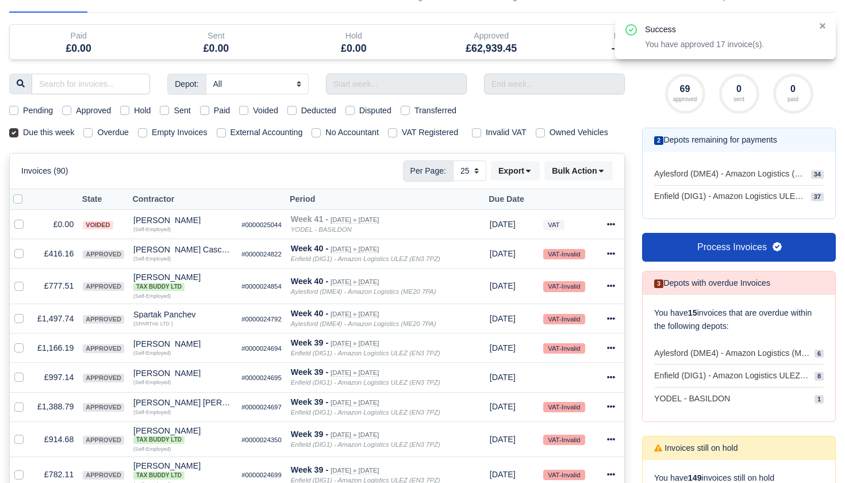
click at [76, 109] on label "Approved" at bounding box center [93, 110] width 35 height 13
click at [68, 109] on input "Approved" at bounding box center [66, 108] width 9 height 9
checkbox input "true"
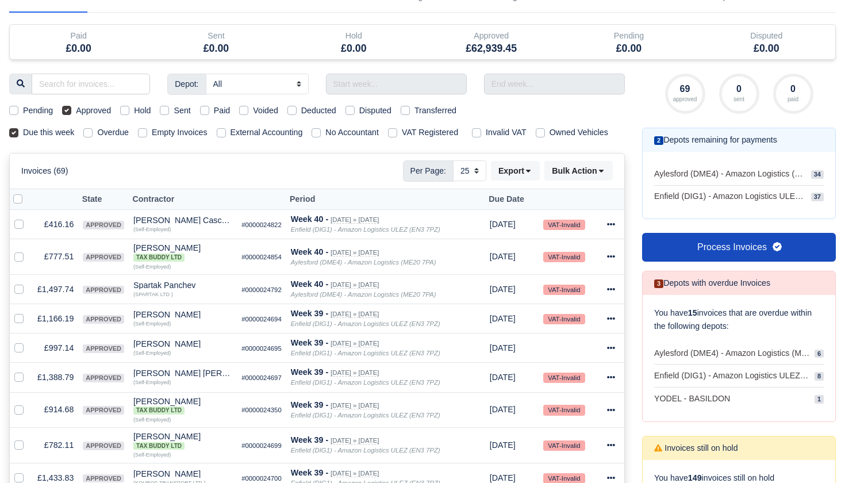
click at [27, 193] on label at bounding box center [27, 193] width 0 height 0
click at [21, 202] on input "checkbox" at bounding box center [17, 197] width 9 height 9
checkbox input "true"
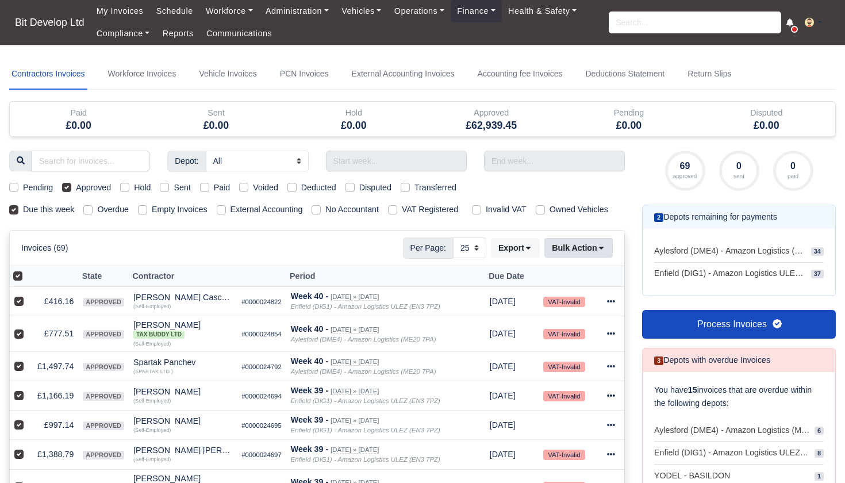
click at [595, 257] on button "Bulk Action" at bounding box center [578, 248] width 68 height 20
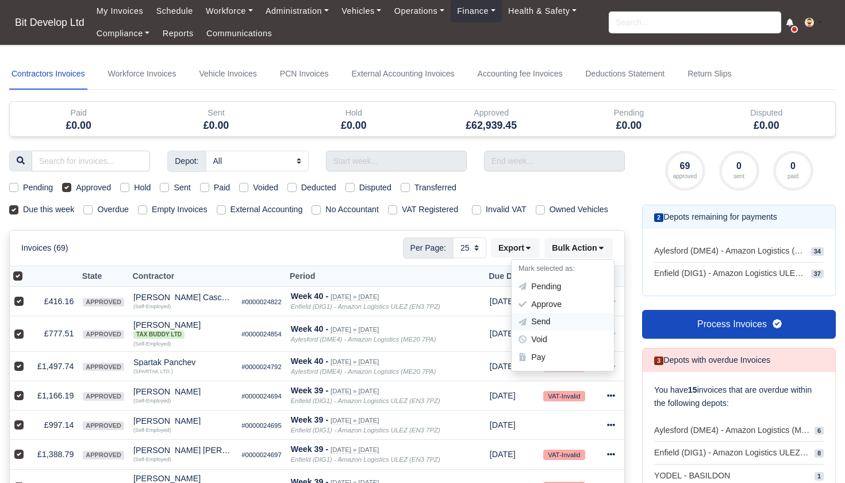
click at [551, 329] on div "Send" at bounding box center [562, 322] width 102 height 18
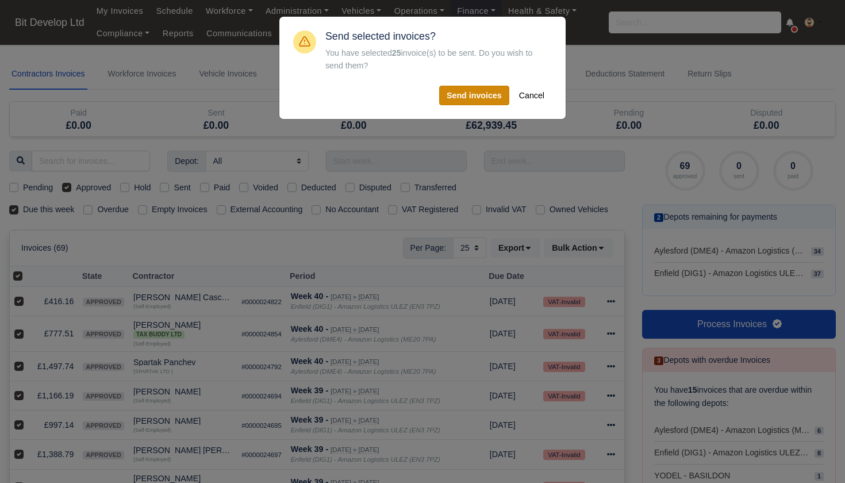
click at [482, 92] on button "Send invoices" at bounding box center [474, 96] width 70 height 20
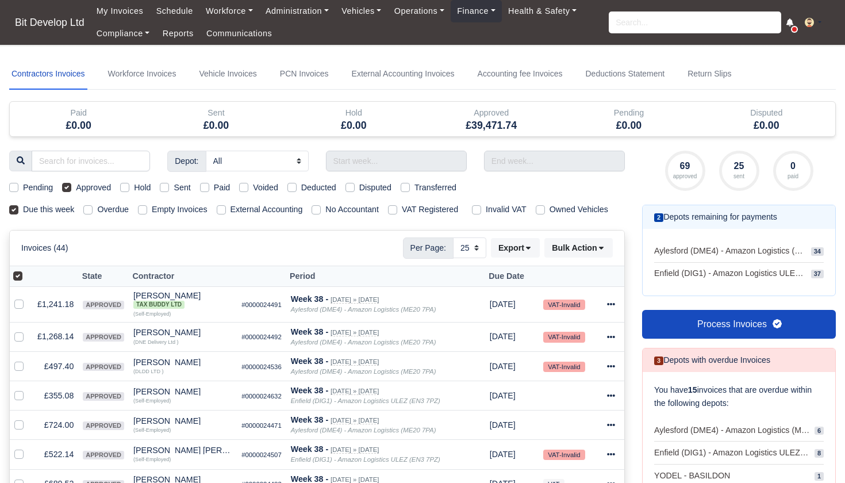
click at [27, 270] on label at bounding box center [27, 270] width 0 height 0
click at [17, 279] on input "checkbox" at bounding box center [17, 274] width 9 height 9
checkbox input "false"
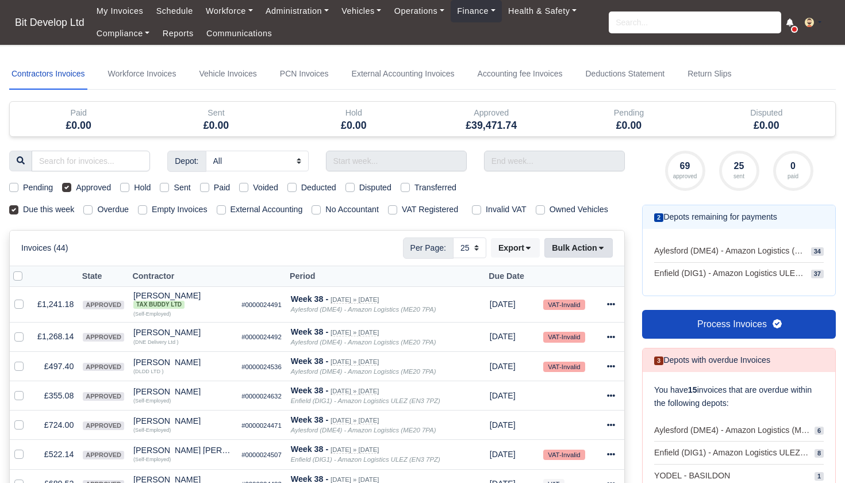
click at [598, 252] on icon at bounding box center [601, 248] width 8 height 8
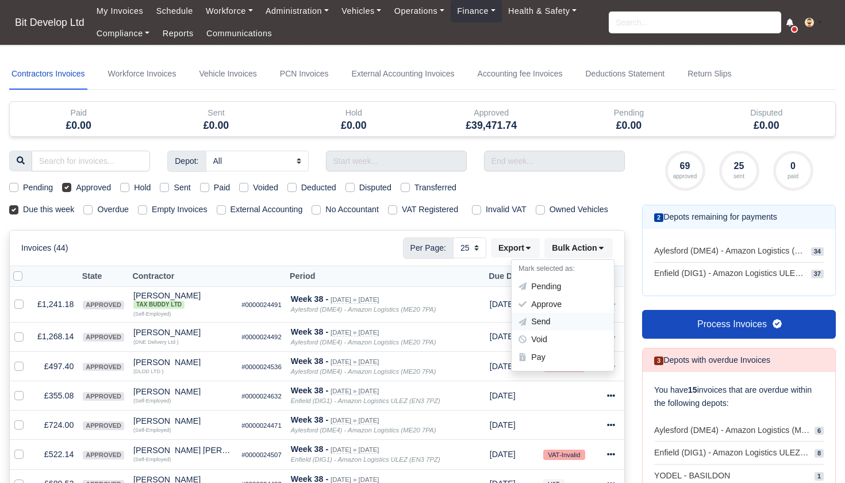
click at [552, 331] on div "Send" at bounding box center [562, 322] width 102 height 18
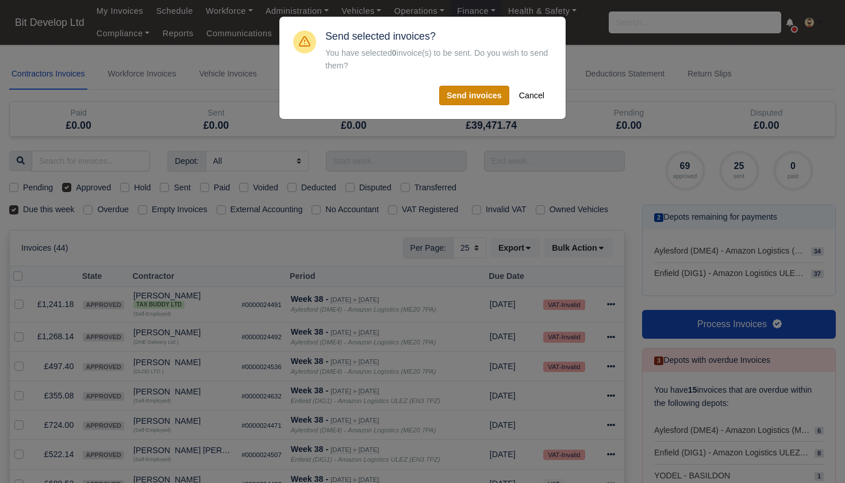
click at [474, 97] on button "Send invoices" at bounding box center [474, 96] width 70 height 20
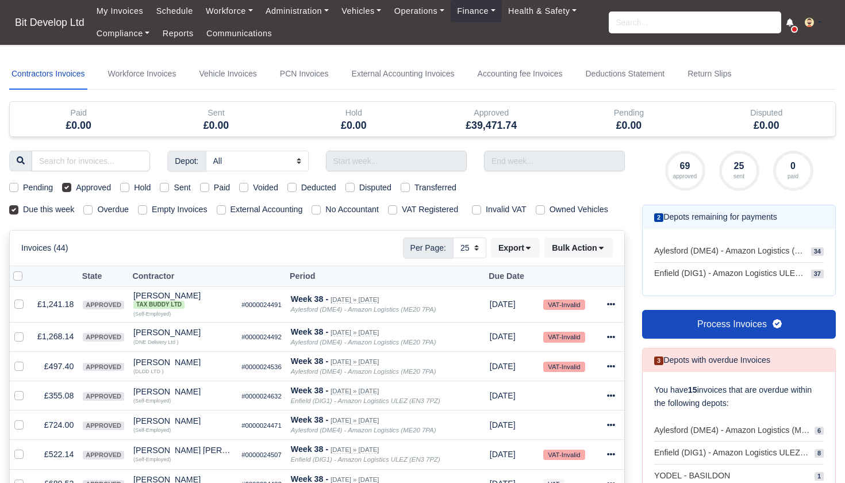
click at [27, 270] on label at bounding box center [27, 270] width 0 height 0
click at [15, 279] on input "checkbox" at bounding box center [17, 274] width 9 height 9
checkbox input "true"
click at [597, 252] on icon at bounding box center [601, 248] width 8 height 8
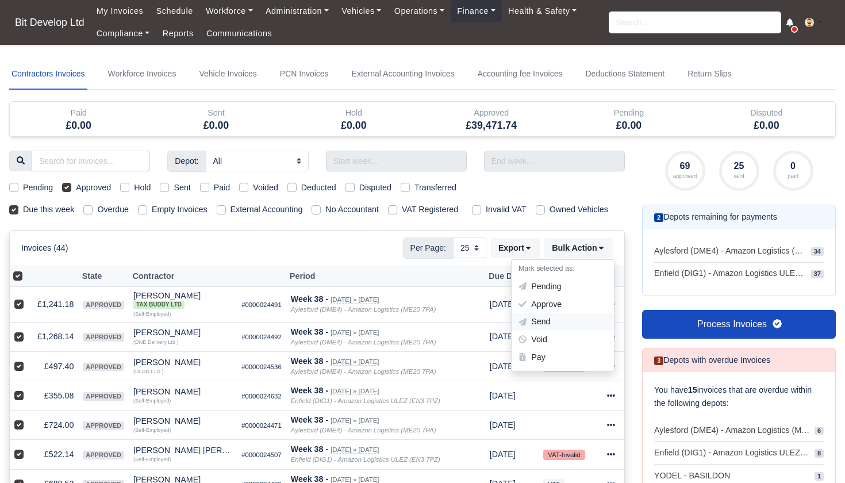
click at [555, 330] on div "Send" at bounding box center [562, 322] width 102 height 18
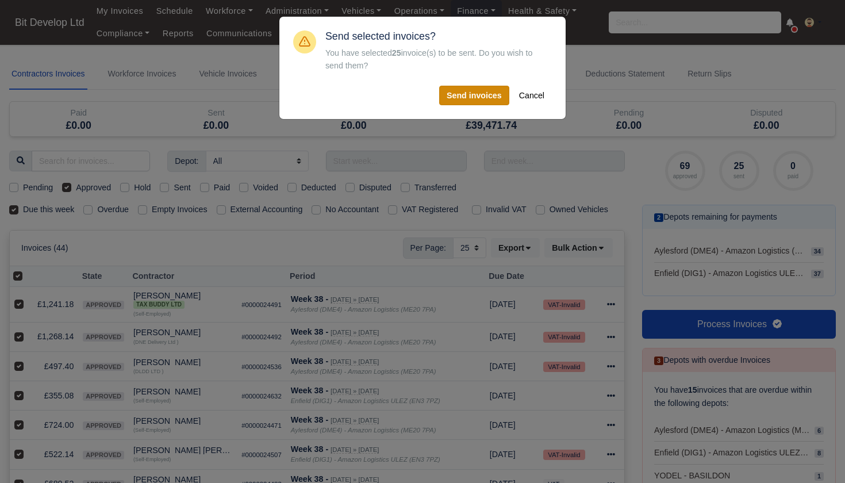
click at [485, 89] on button "Send invoices" at bounding box center [474, 96] width 70 height 20
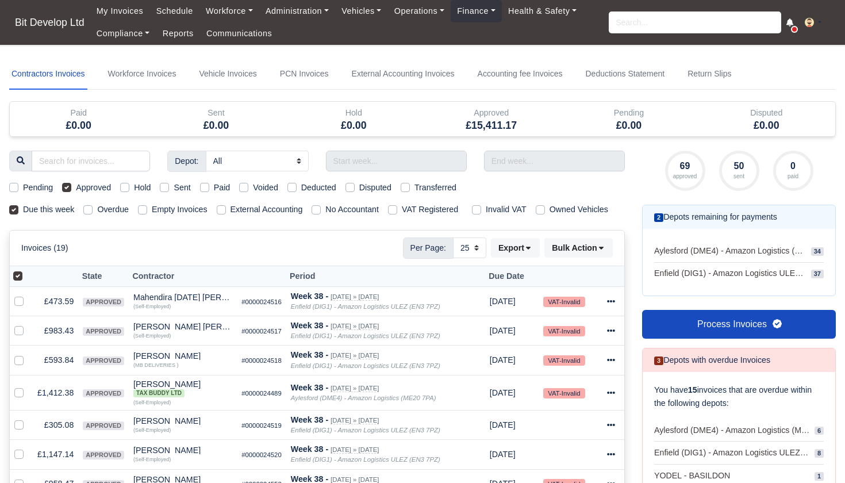
click at [27, 270] on label at bounding box center [27, 270] width 0 height 0
click at [20, 279] on input "checkbox" at bounding box center [17, 274] width 9 height 9
checkbox input "false"
click at [27, 270] on label at bounding box center [27, 270] width 0 height 0
click at [19, 279] on input "checkbox" at bounding box center [17, 274] width 9 height 9
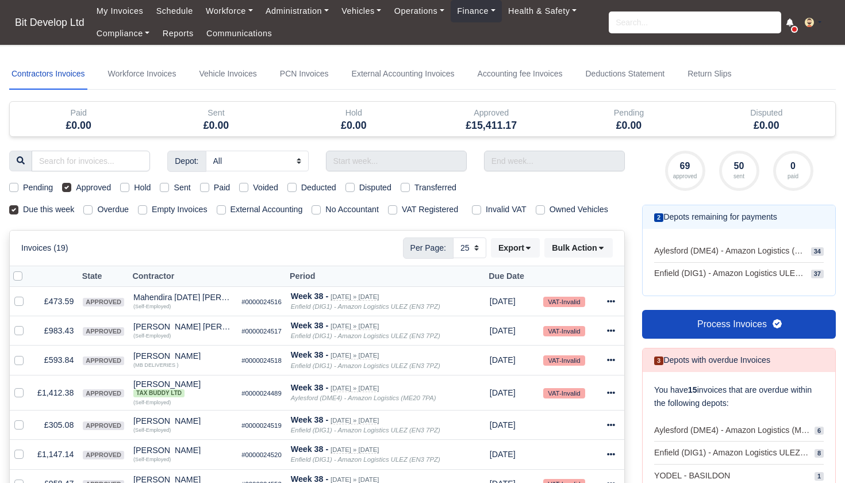
checkbox input "true"
click at [597, 252] on icon at bounding box center [601, 248] width 8 height 8
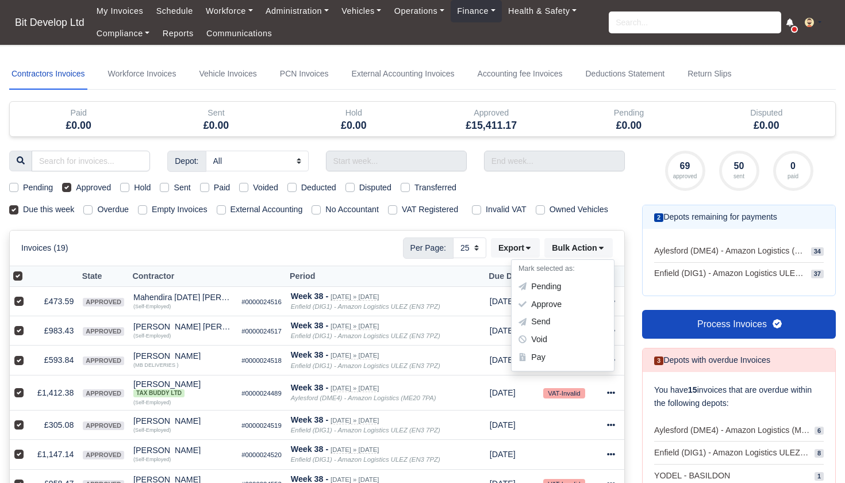
click at [536, 331] on div "Send" at bounding box center [562, 322] width 102 height 18
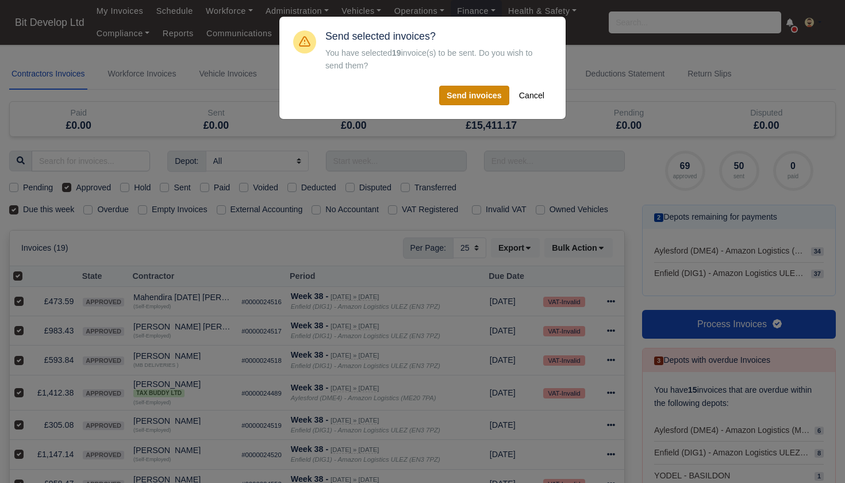
click at [466, 93] on button "Send invoices" at bounding box center [474, 96] width 70 height 20
